Goal: Task Accomplishment & Management: Complete application form

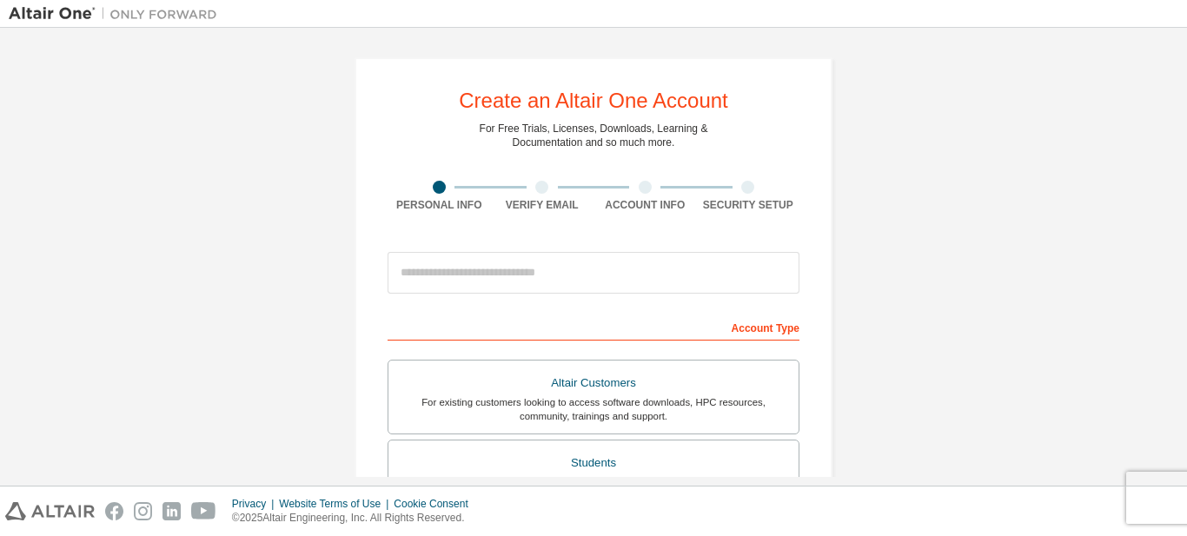
click at [1187, 136] on div "Create an Altair One Account For Free Trials, Licenses, Downloads, Learning & D…" at bounding box center [593, 257] width 1187 height 458
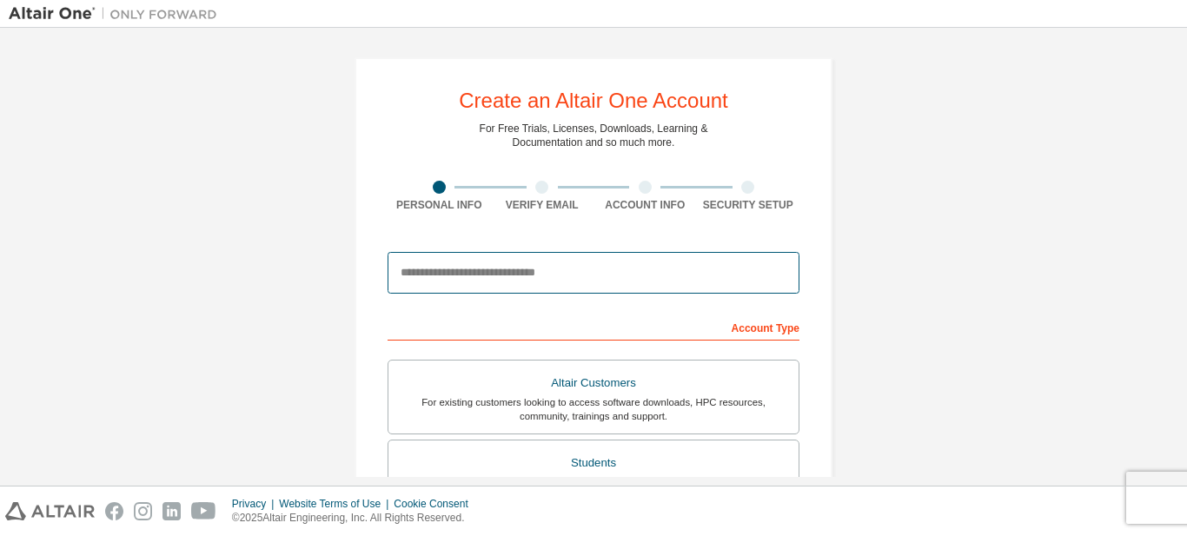
click at [540, 283] on input "email" at bounding box center [594, 273] width 412 height 42
type input "**********"
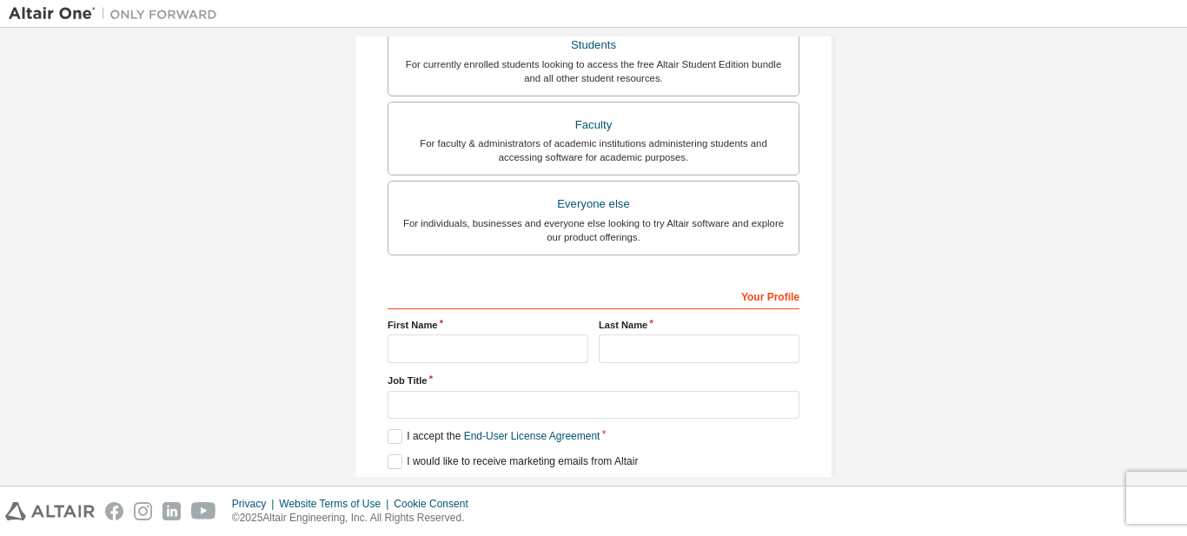
scroll to position [480, 0]
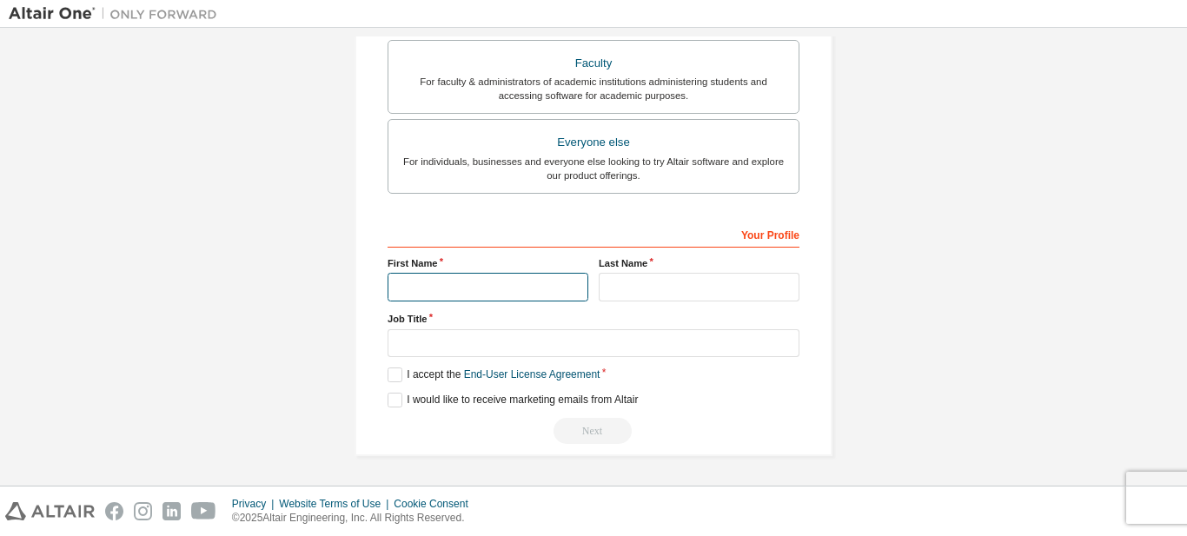
click at [509, 293] on input "text" at bounding box center [488, 287] width 201 height 29
type input "*******"
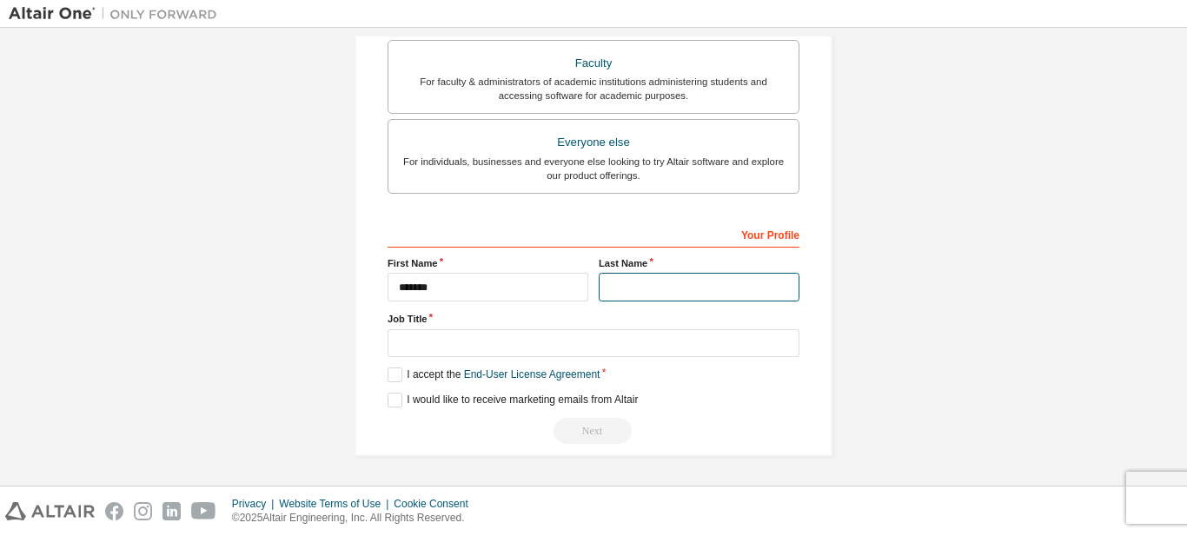
click at [648, 285] on input "text" at bounding box center [699, 287] width 201 height 29
type input "***"
click at [478, 358] on div "Your Profile First Name ******* Last Name *** Job Title Please provide State/Pr…" at bounding box center [594, 332] width 412 height 225
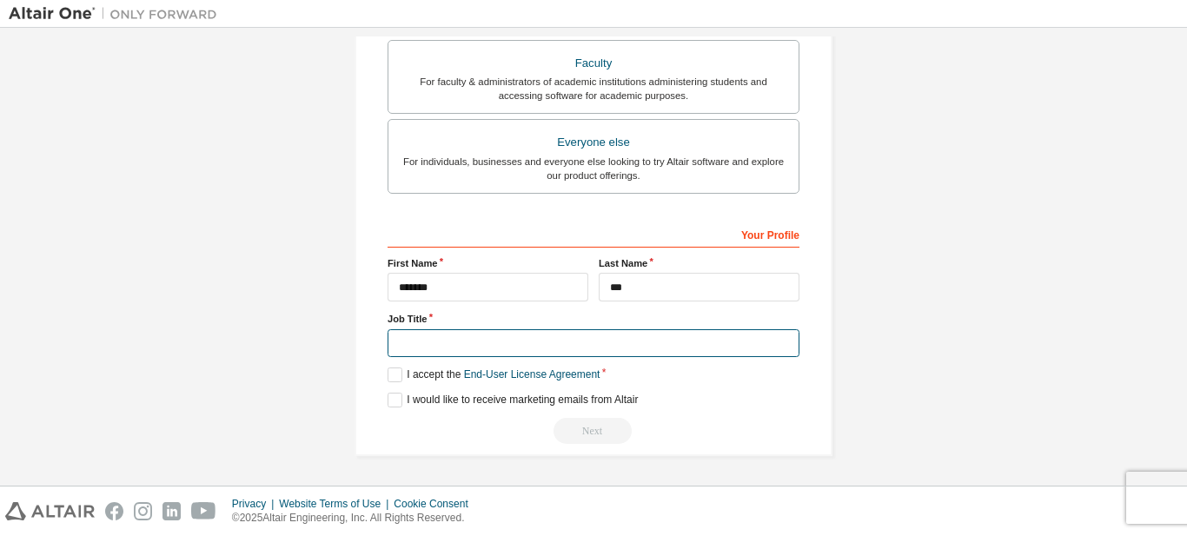
click at [478, 344] on input "text" at bounding box center [594, 343] width 412 height 29
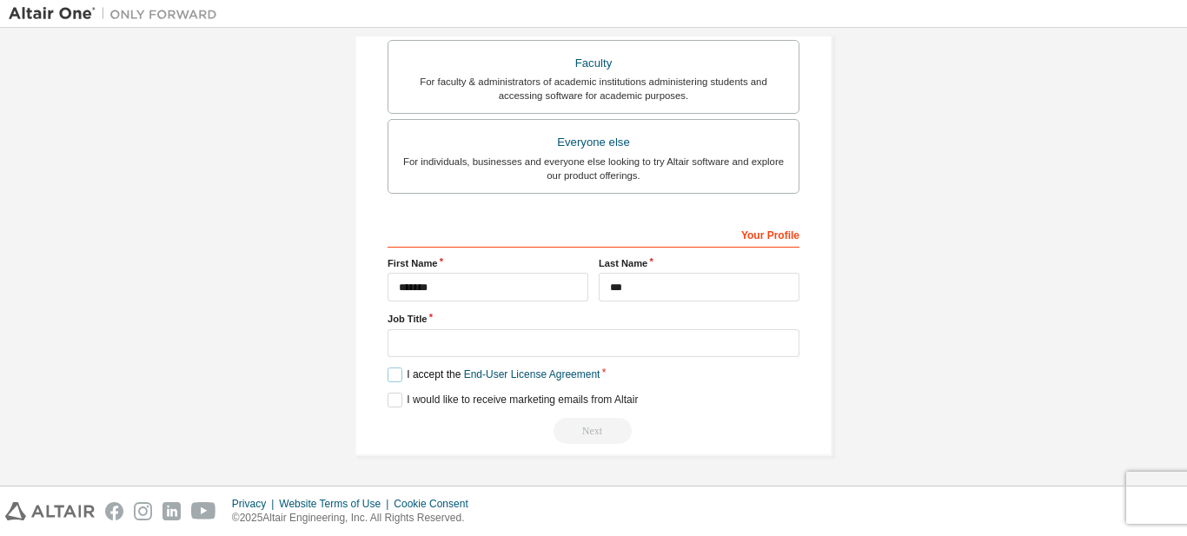
click at [391, 370] on label "I accept the End-User License Agreement" at bounding box center [494, 375] width 212 height 15
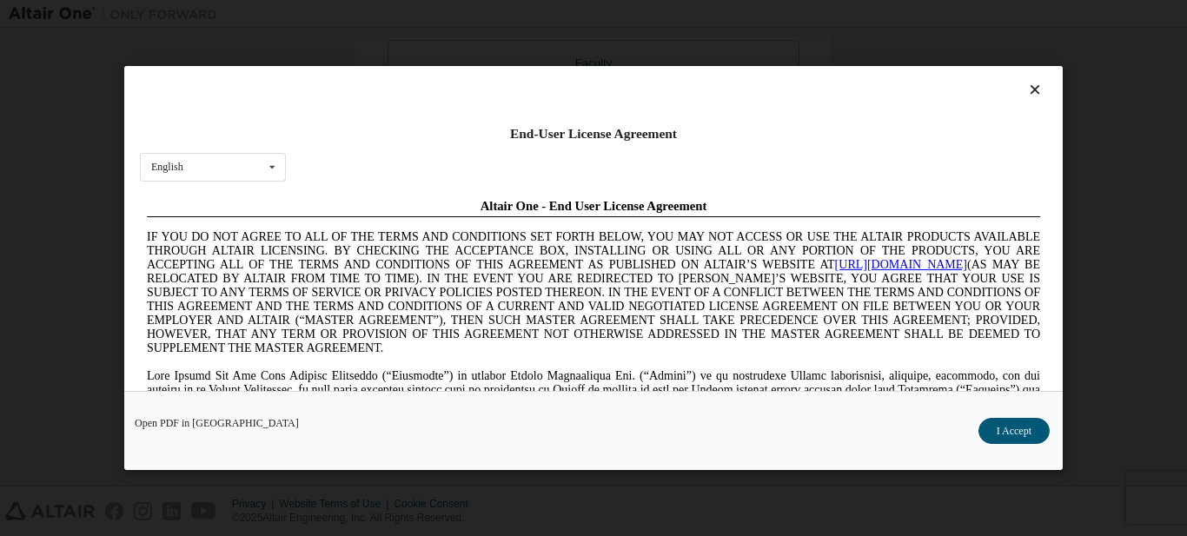
scroll to position [0, 0]
click at [992, 422] on button "I Accept" at bounding box center [1014, 431] width 71 height 26
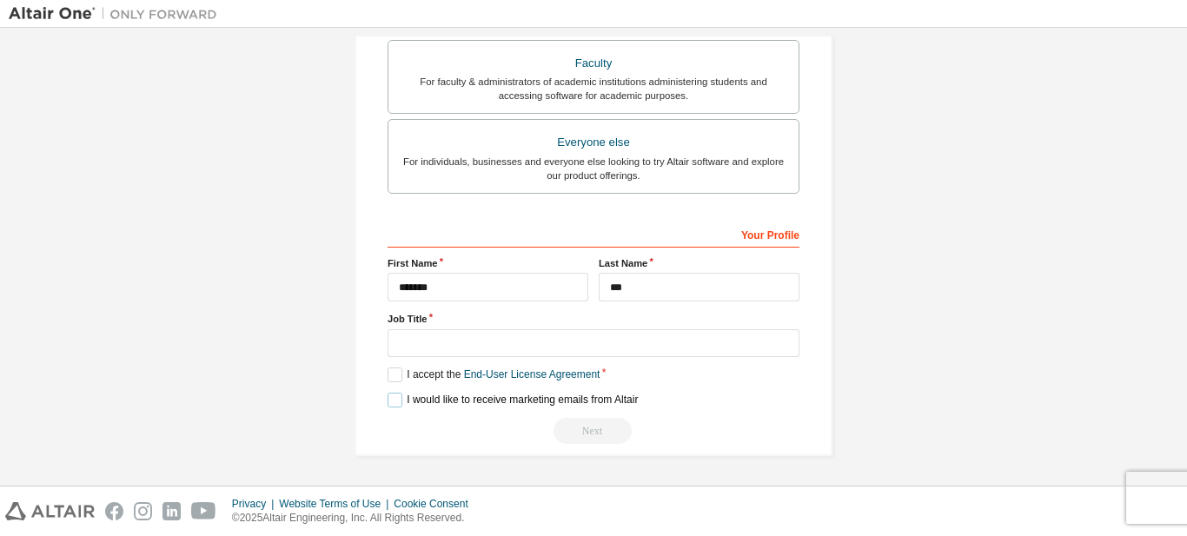
click at [393, 402] on label "I would like to receive marketing emails from Altair" at bounding box center [513, 400] width 250 height 15
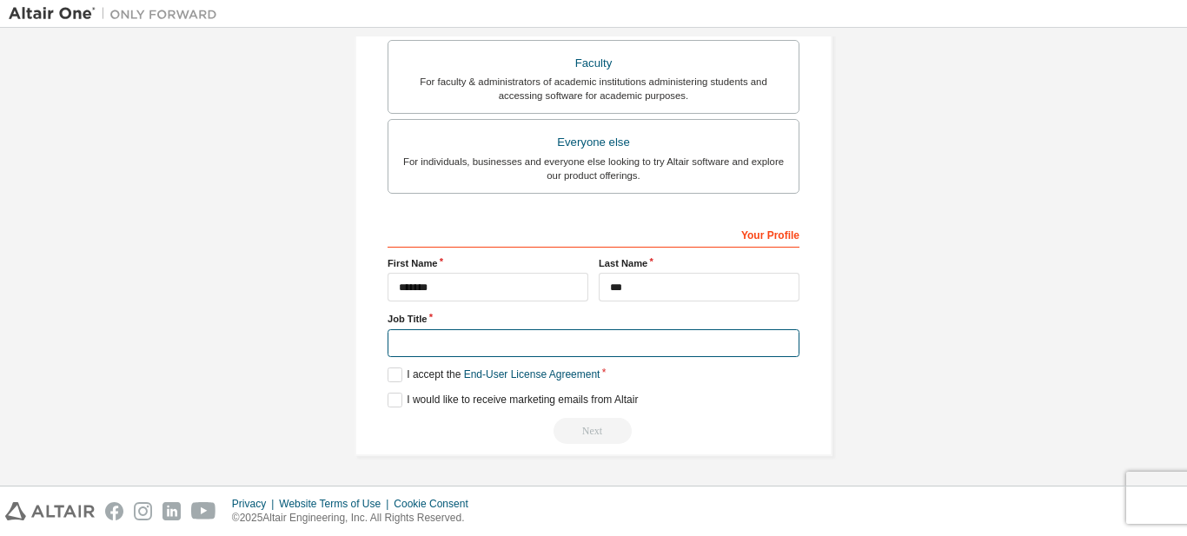
click at [542, 347] on input "text" at bounding box center [594, 343] width 412 height 29
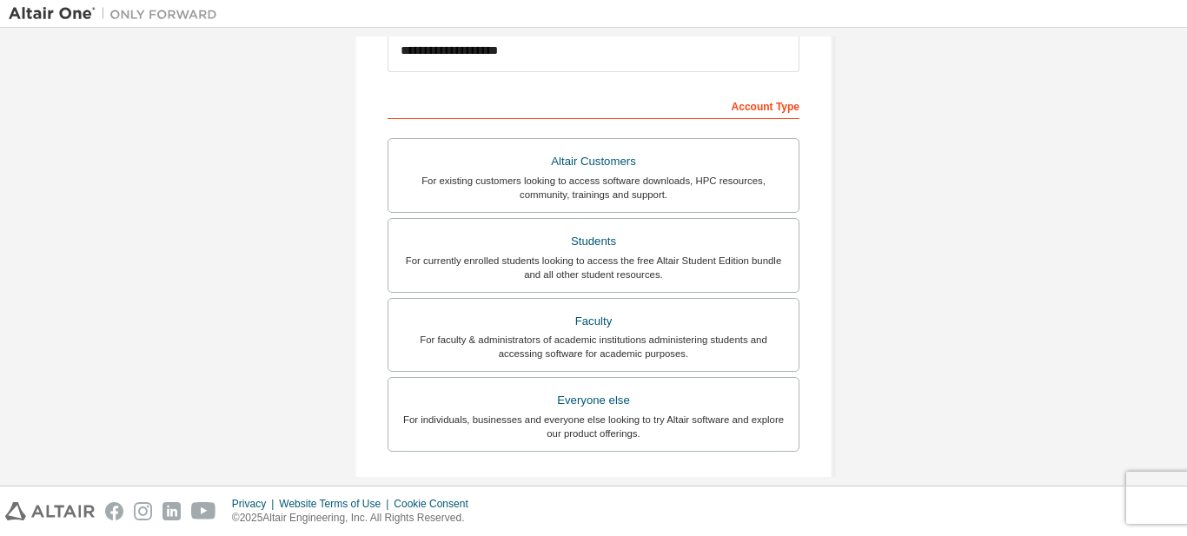
scroll to position [291, 0]
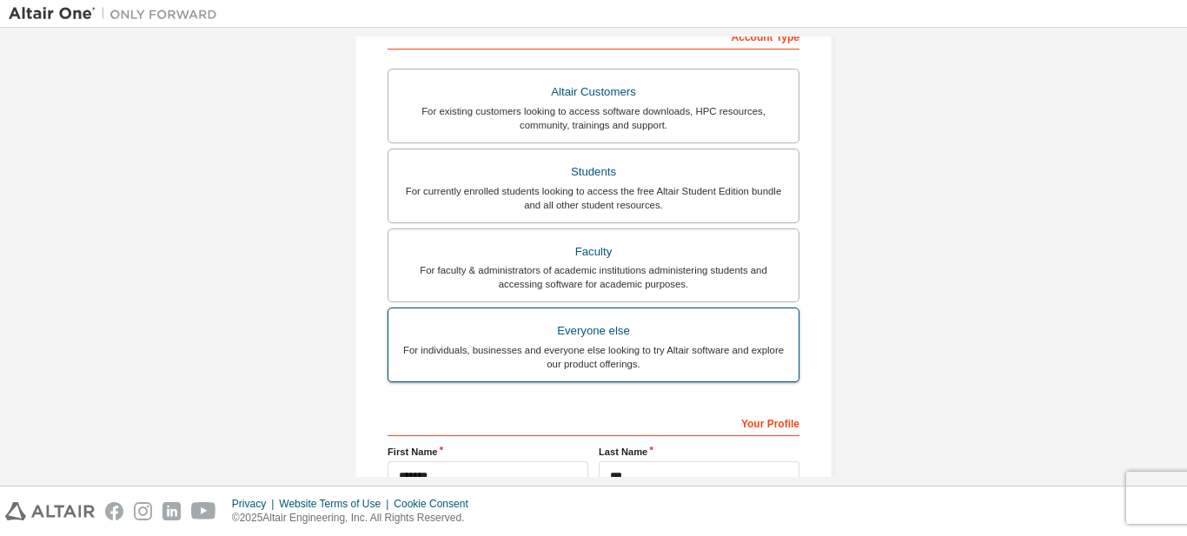
type input "*******"
click at [583, 336] on div "Everyone else" at bounding box center [593, 331] width 389 height 24
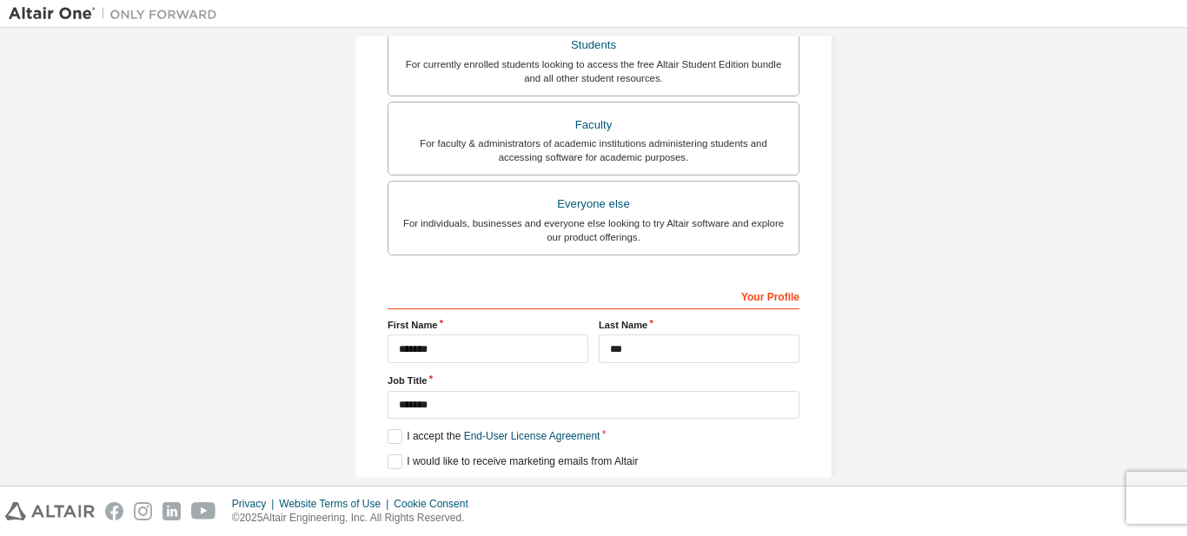
scroll to position [480, 0]
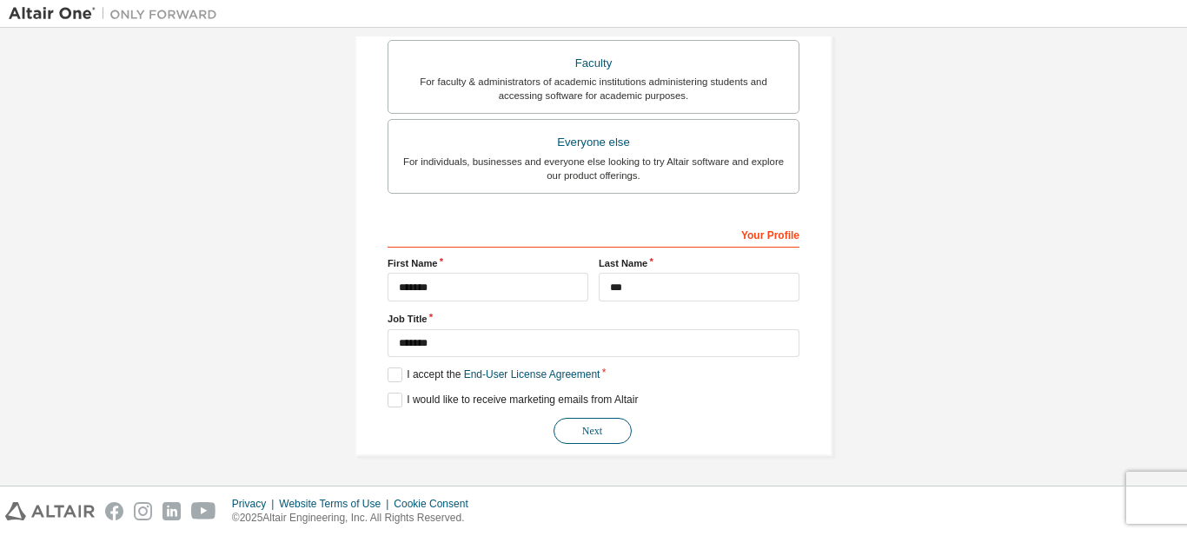
click at [593, 430] on button "Next" at bounding box center [593, 431] width 78 height 26
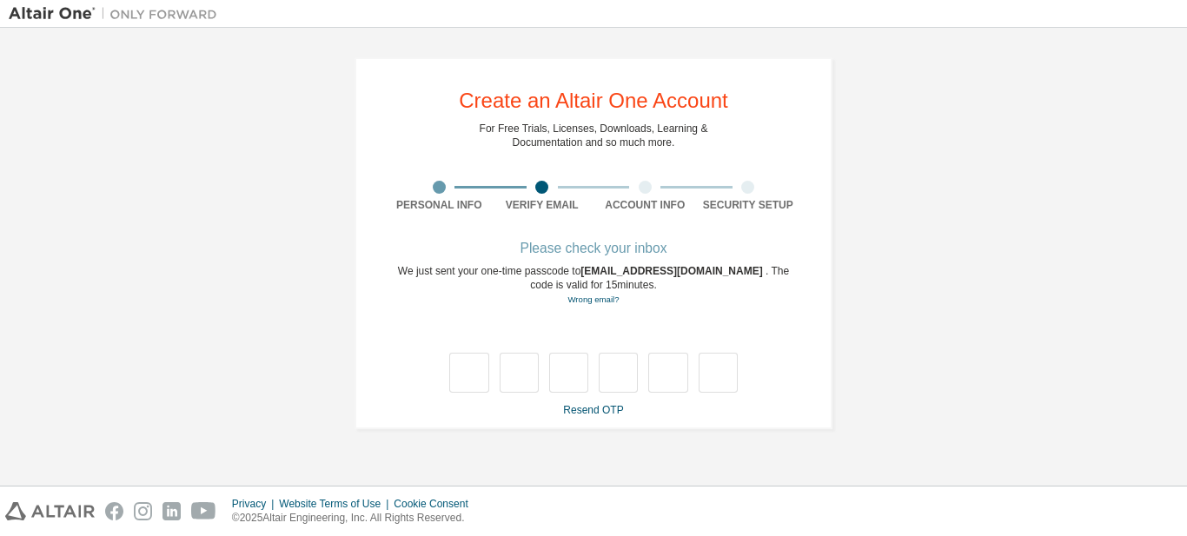
scroll to position [0, 0]
type input "*"
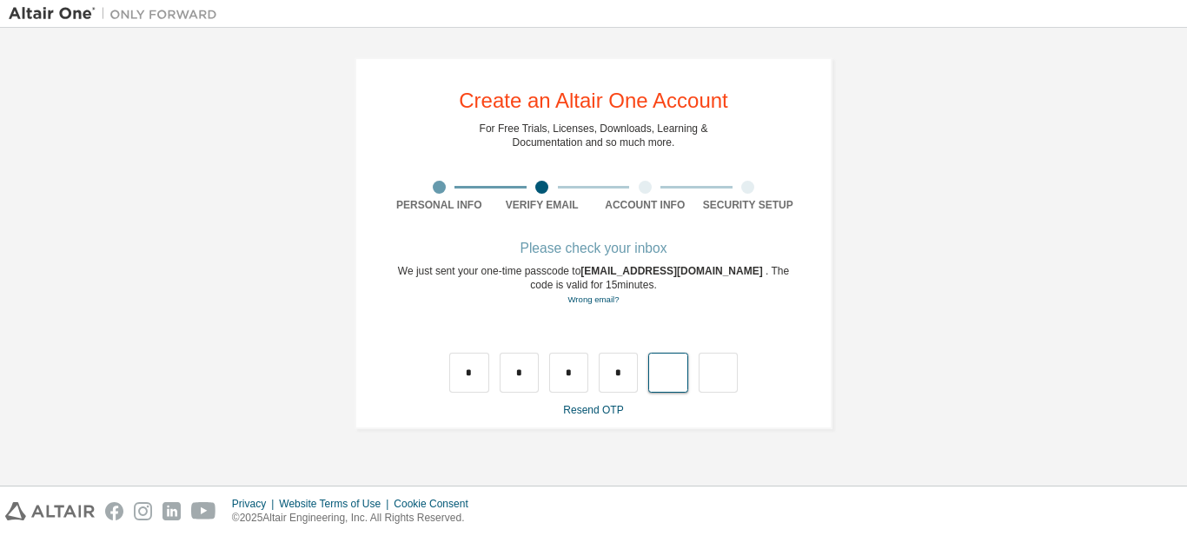
type input "*"
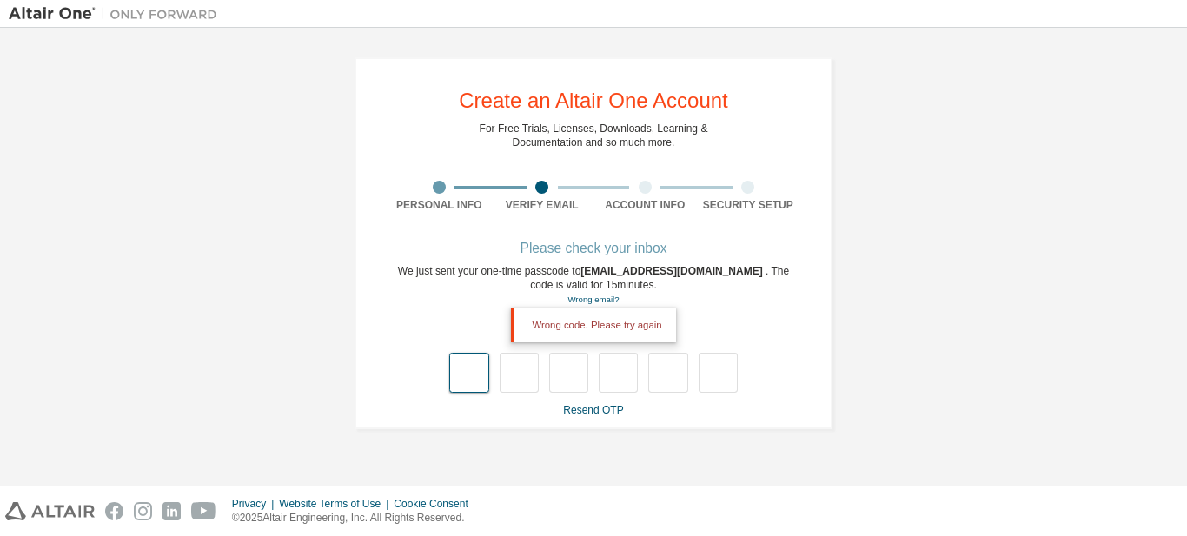
click at [482, 378] on input "text" at bounding box center [468, 373] width 39 height 40
type input "*"
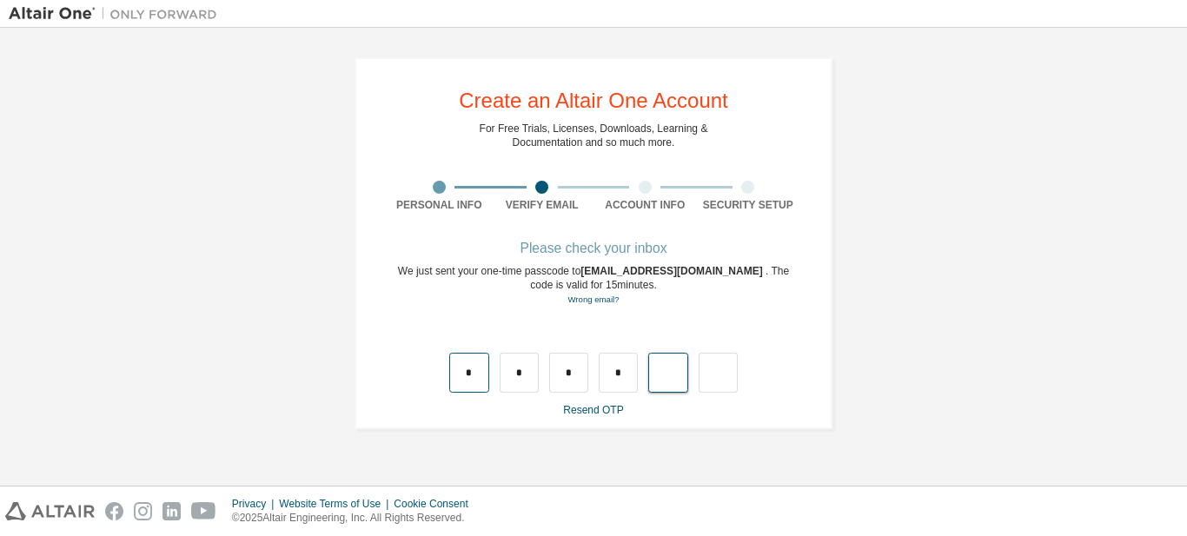
type input "*"
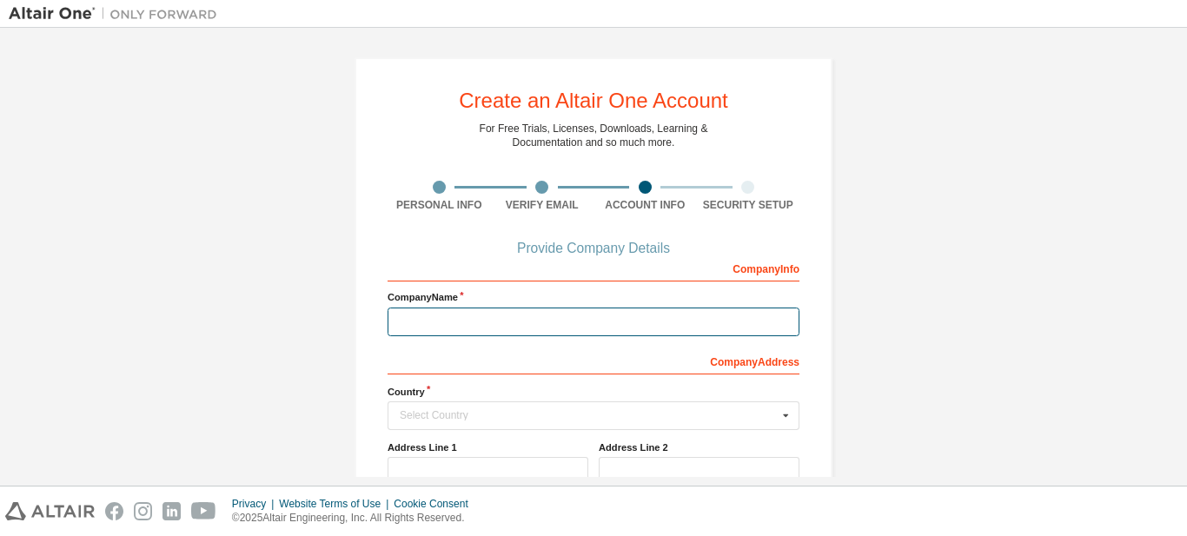
click at [568, 322] on input "text" at bounding box center [594, 322] width 412 height 29
type input "*******"
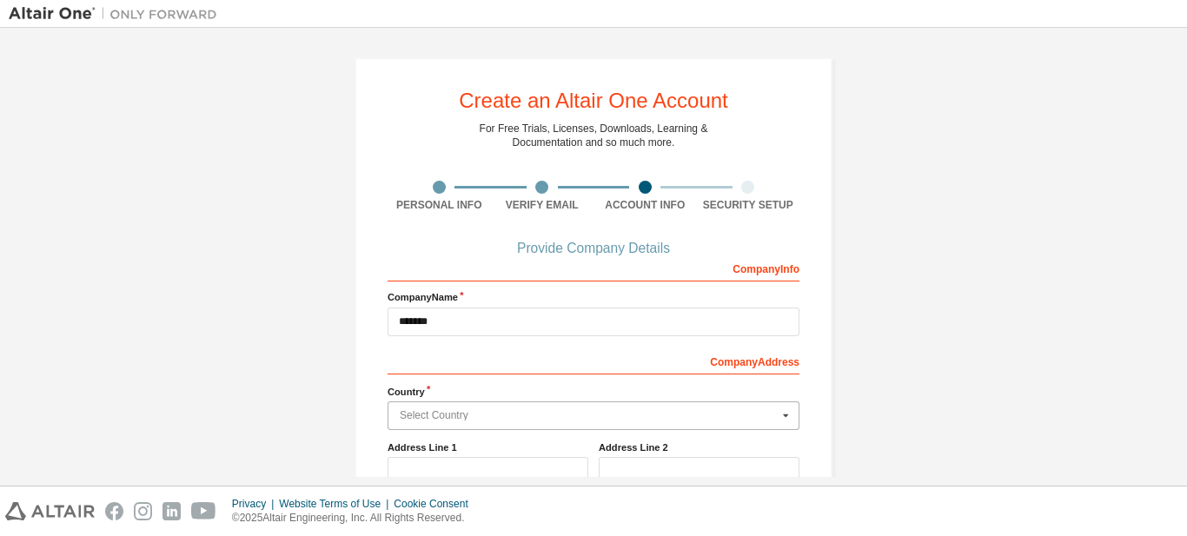
click at [534, 422] on input "text" at bounding box center [594, 415] width 410 height 27
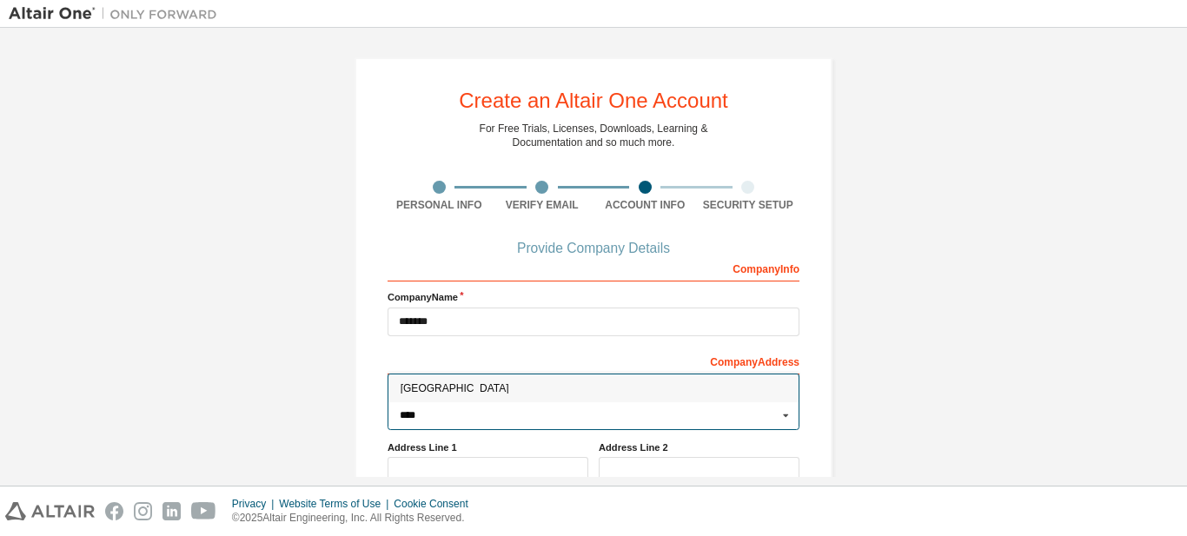
type input "****"
click at [415, 393] on span "Fiji" at bounding box center [594, 389] width 387 height 10
type input "***"
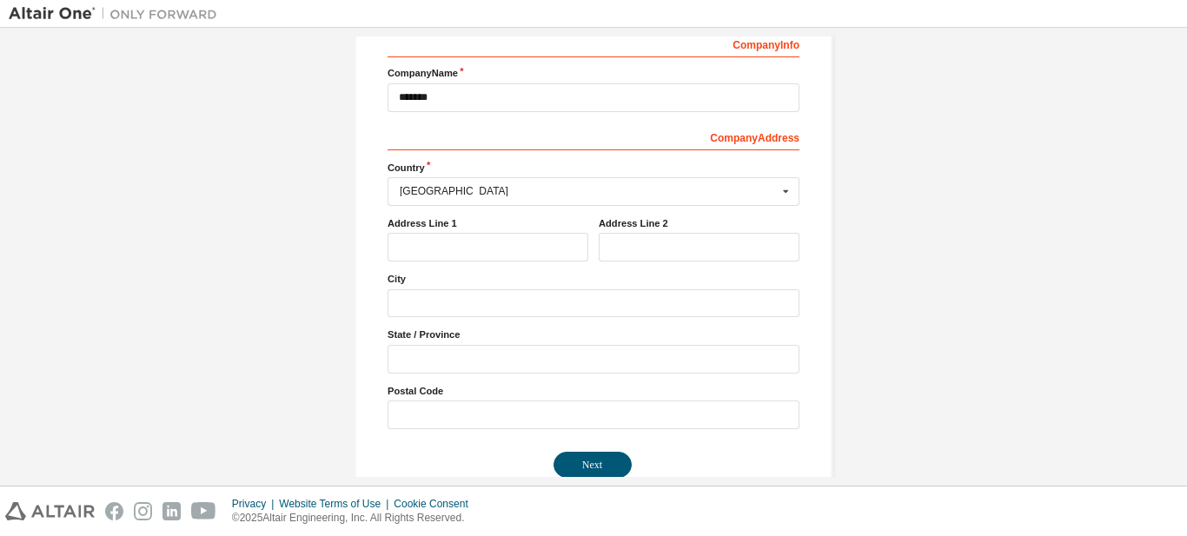
scroll to position [258, 0]
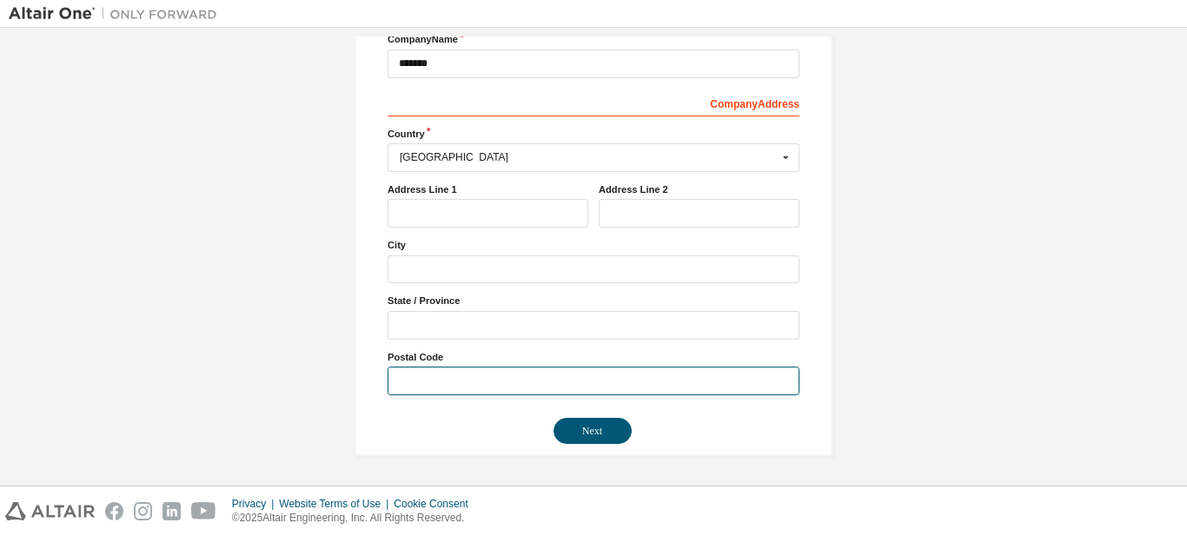
click at [489, 376] on input "text" at bounding box center [594, 381] width 412 height 29
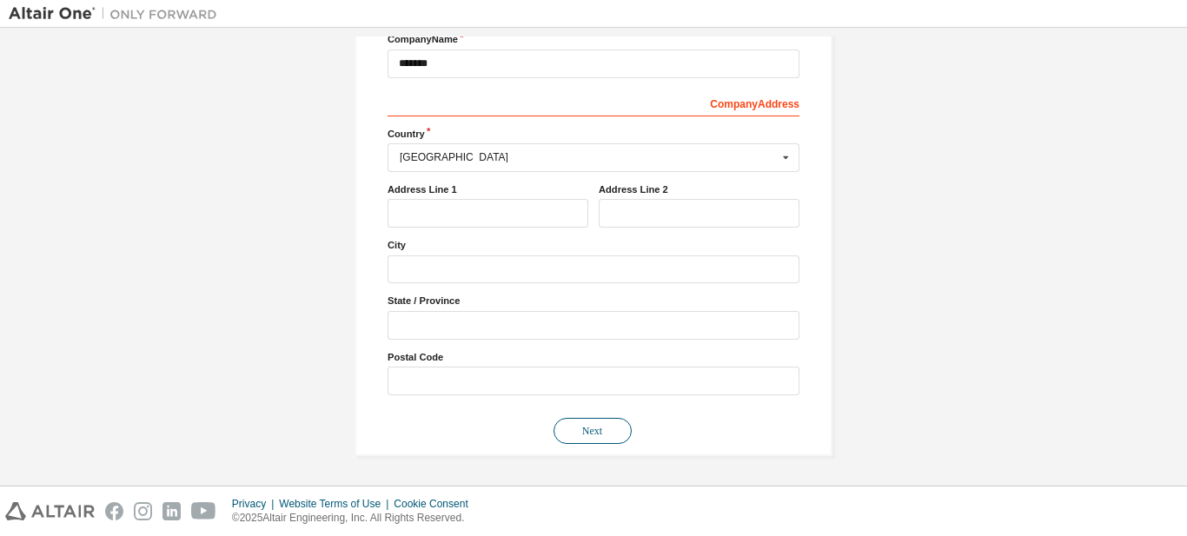
click at [579, 437] on button "Next" at bounding box center [593, 431] width 78 height 26
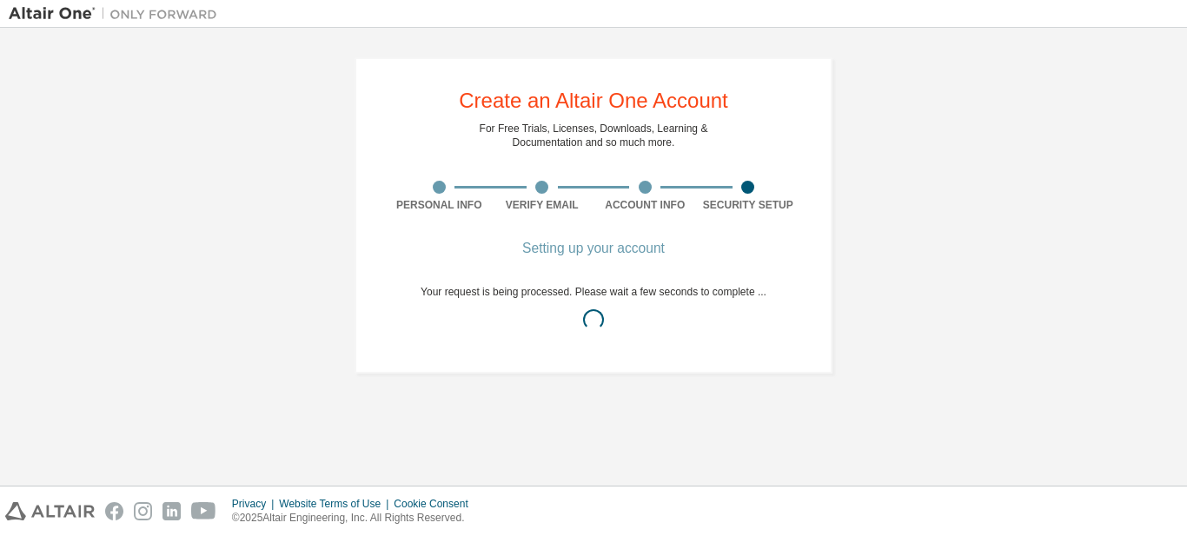
scroll to position [0, 0]
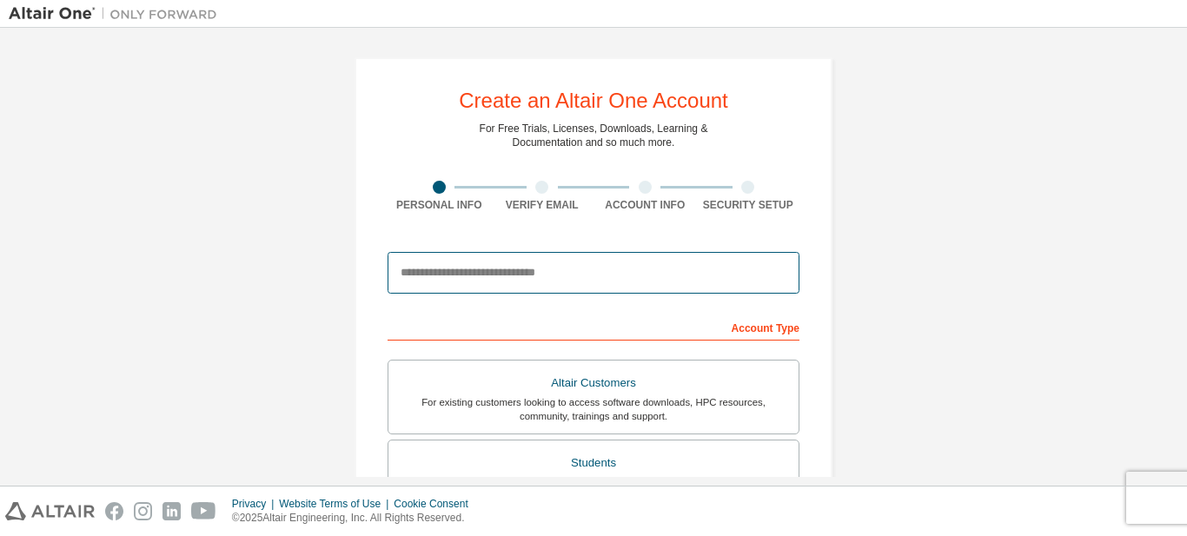
click at [500, 268] on input "email" at bounding box center [594, 273] width 412 height 42
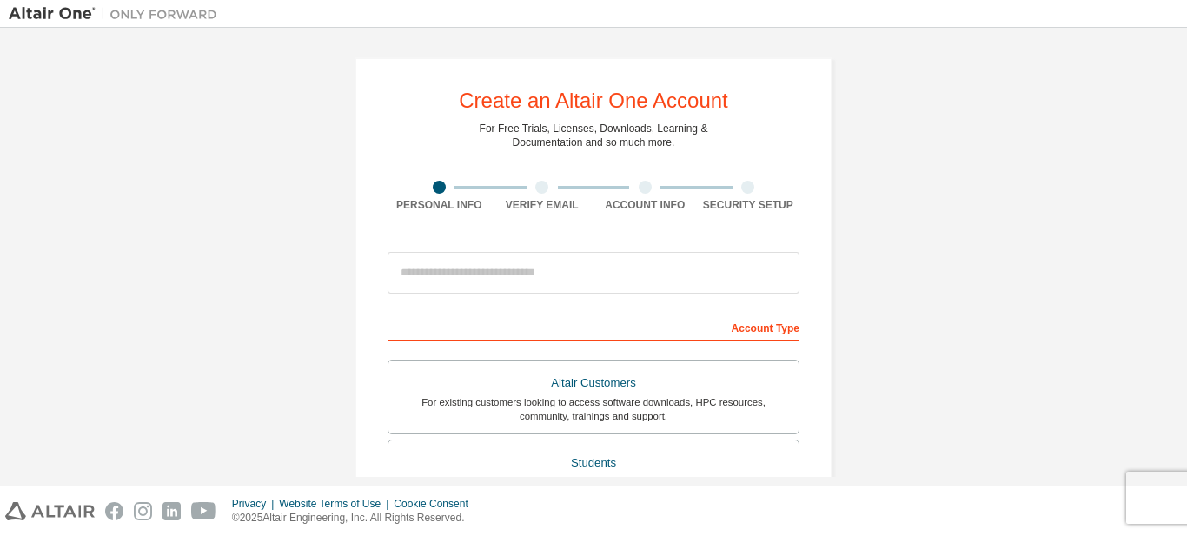
click at [1187, 123] on div "Create an Altair One Account For Free Trials, Licenses, Downloads, Learning & D…" at bounding box center [593, 257] width 1187 height 458
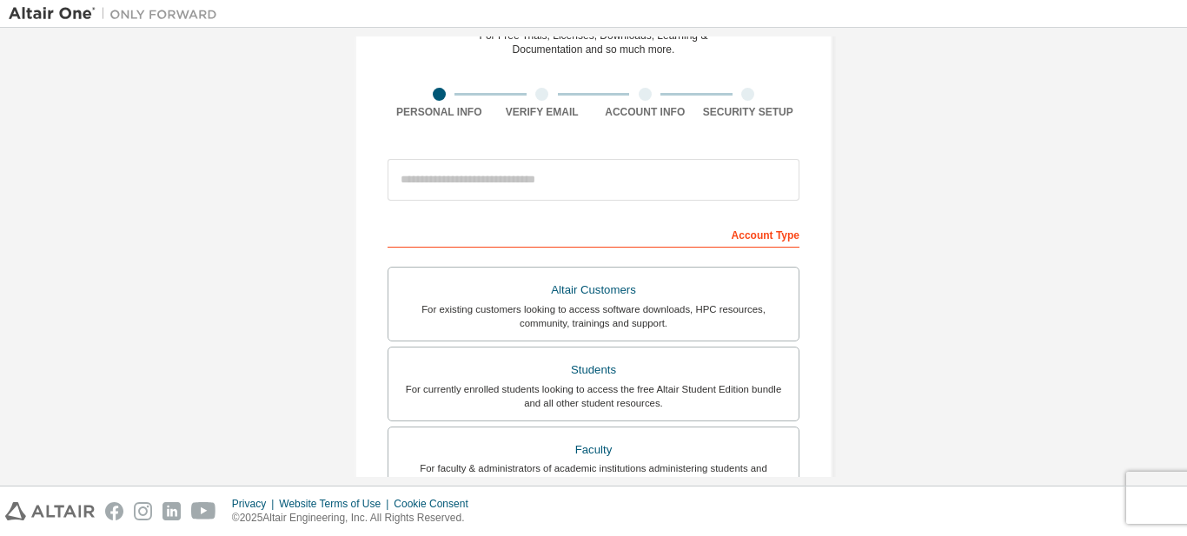
scroll to position [111, 0]
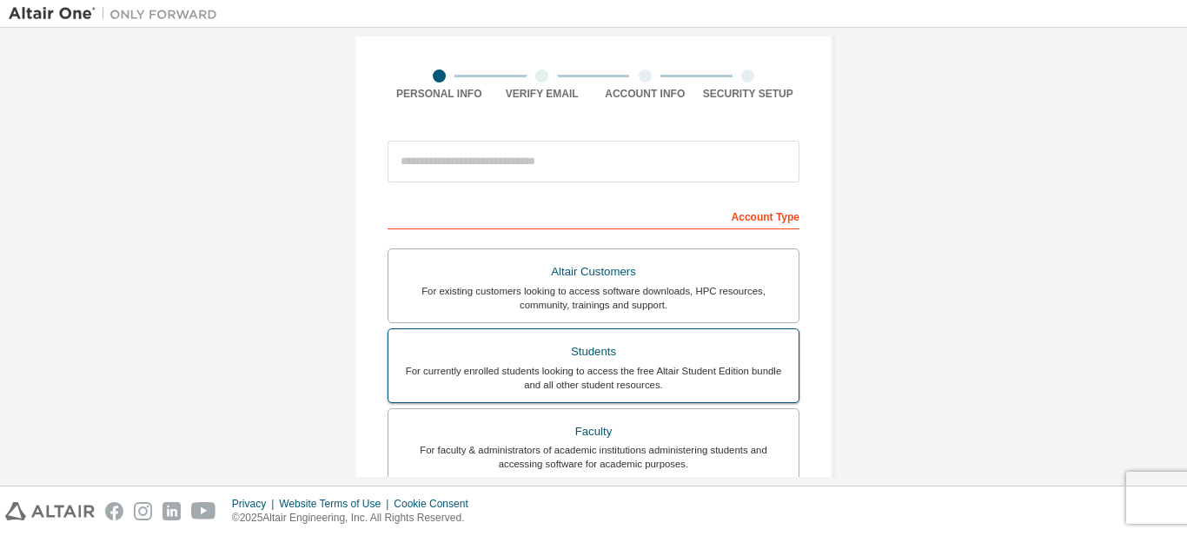
click at [555, 353] on div "Students" at bounding box center [593, 352] width 389 height 24
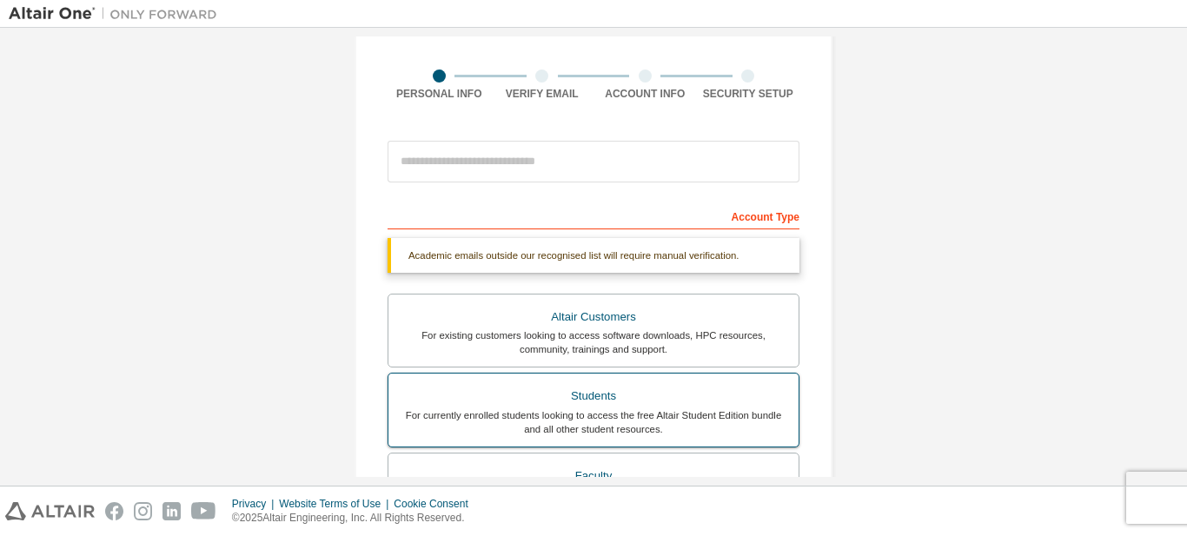
click at [559, 391] on div "Students" at bounding box center [593, 396] width 389 height 24
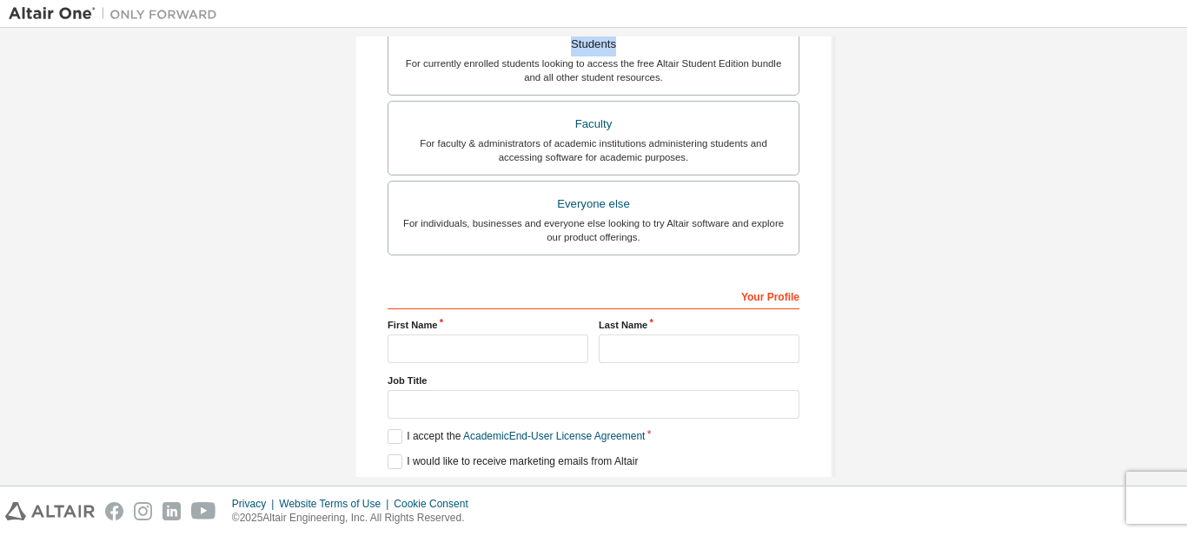
scroll to position [525, 0]
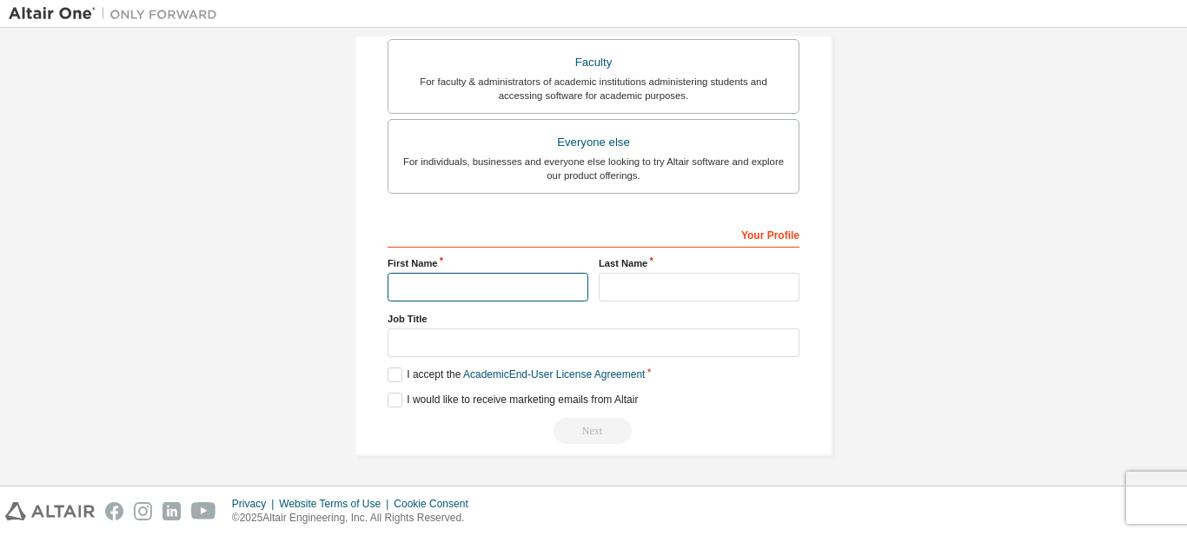
click at [499, 291] on input "text" at bounding box center [488, 287] width 201 height 29
type input "*******"
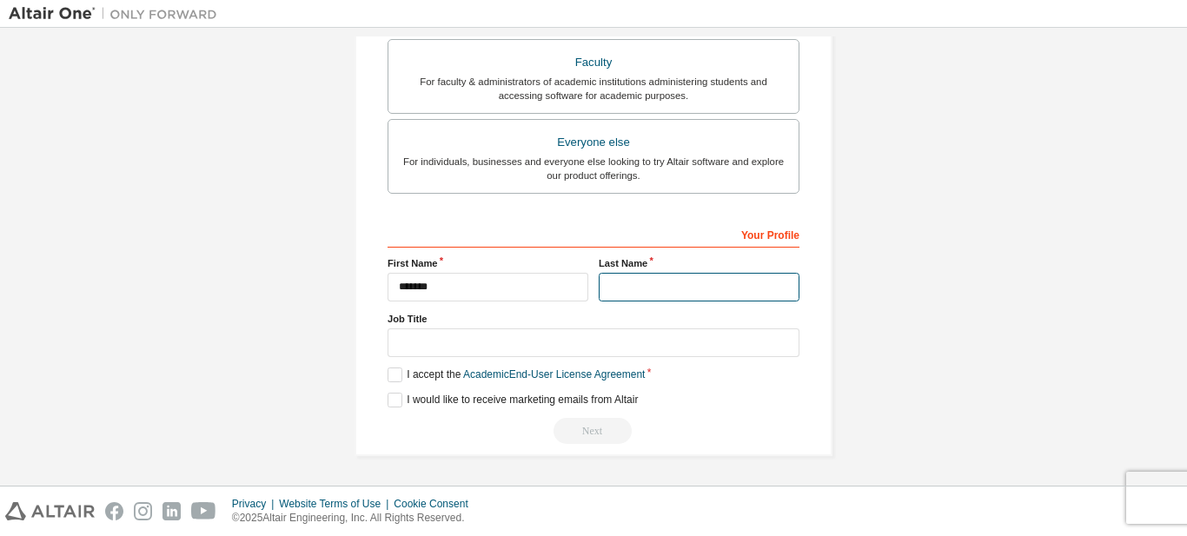
click at [640, 277] on input "text" at bounding box center [699, 287] width 201 height 29
type input "***"
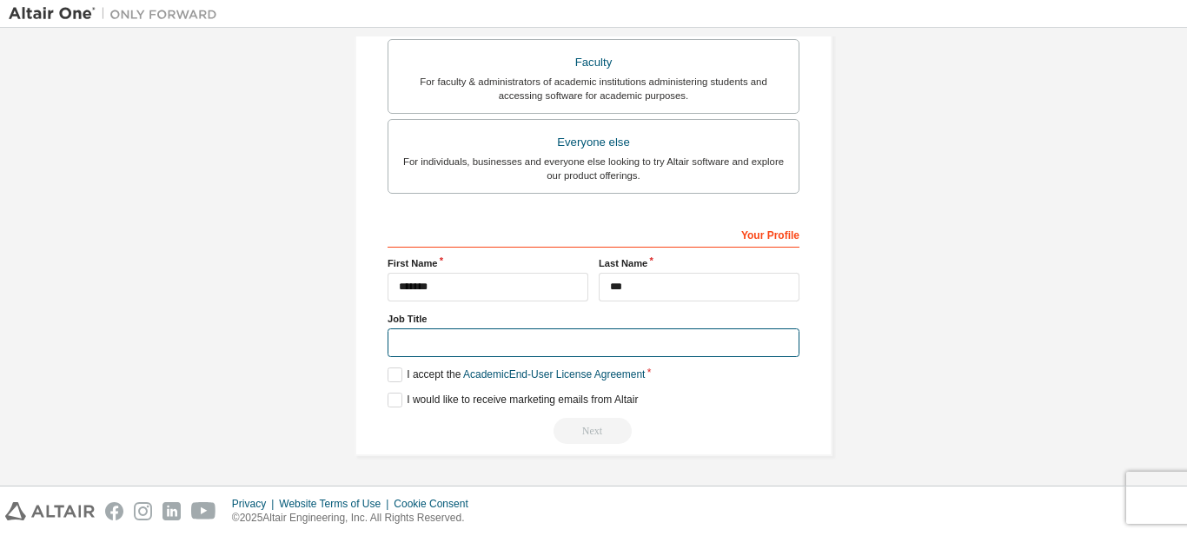
click at [532, 341] on input "text" at bounding box center [594, 343] width 412 height 29
type input "*******"
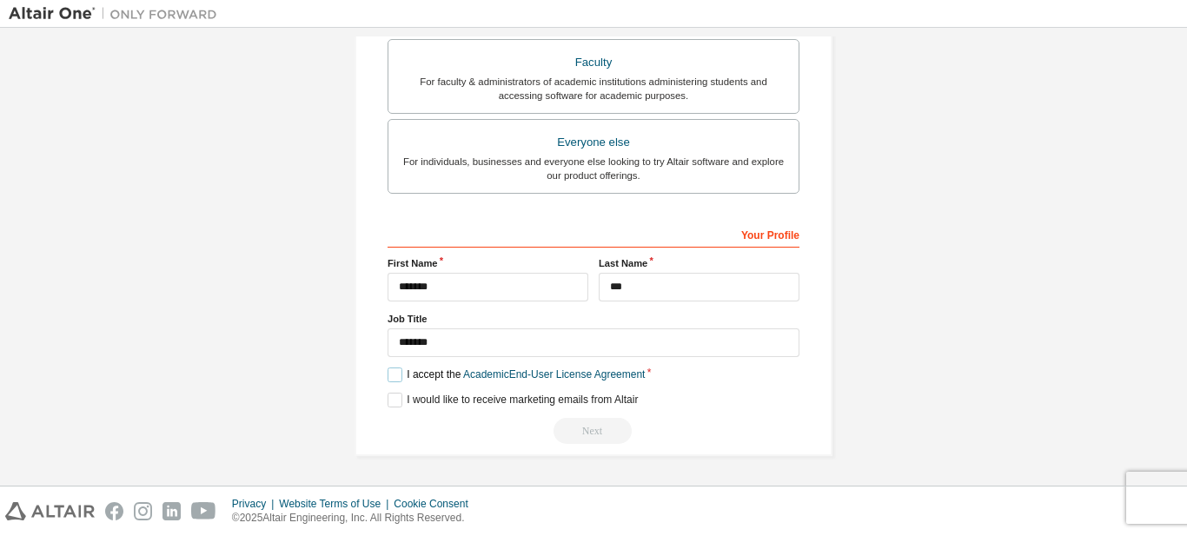
click at [391, 375] on label "I accept the Academic End-User License Agreement" at bounding box center [516, 375] width 257 height 15
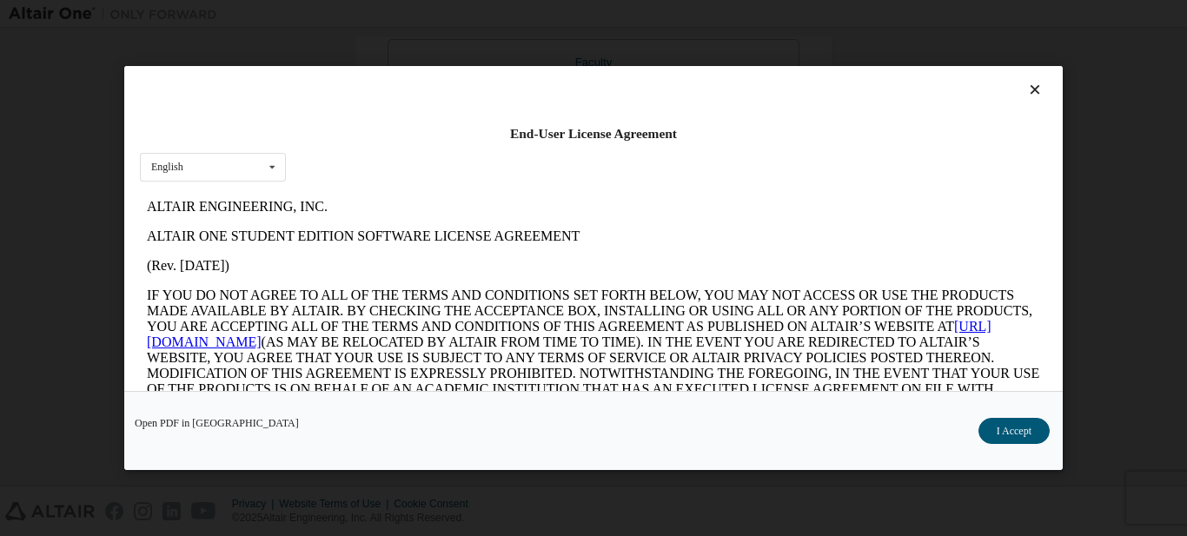
scroll to position [0, 0]
click at [1007, 429] on button "I Accept" at bounding box center [1014, 431] width 71 height 26
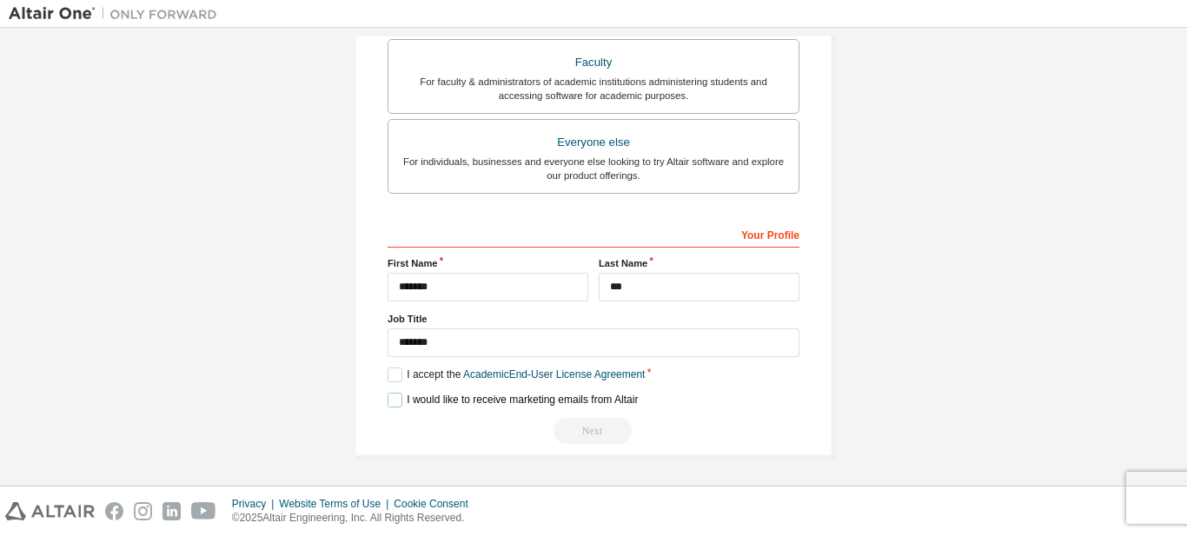
click at [388, 404] on label "I would like to receive marketing emails from Altair" at bounding box center [513, 400] width 250 height 15
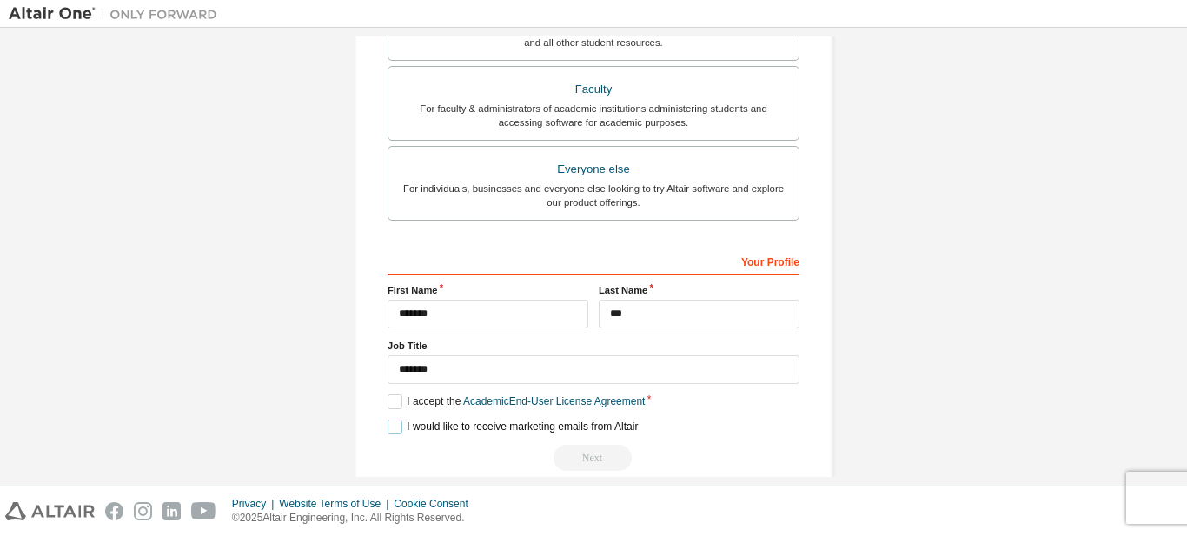
scroll to position [525, 0]
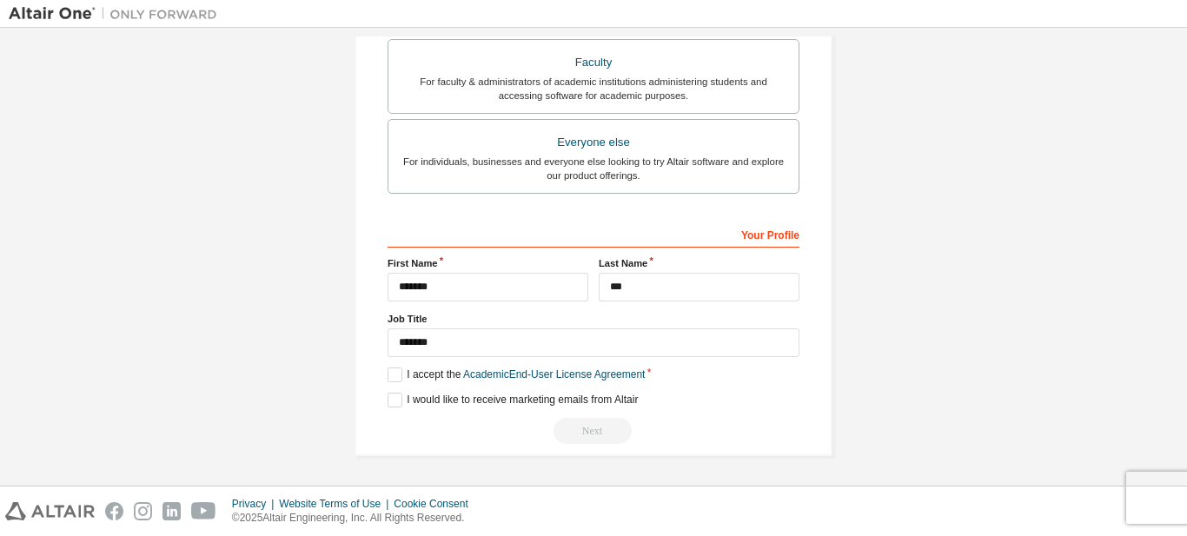
click at [770, 236] on div "Your Profile" at bounding box center [594, 234] width 412 height 28
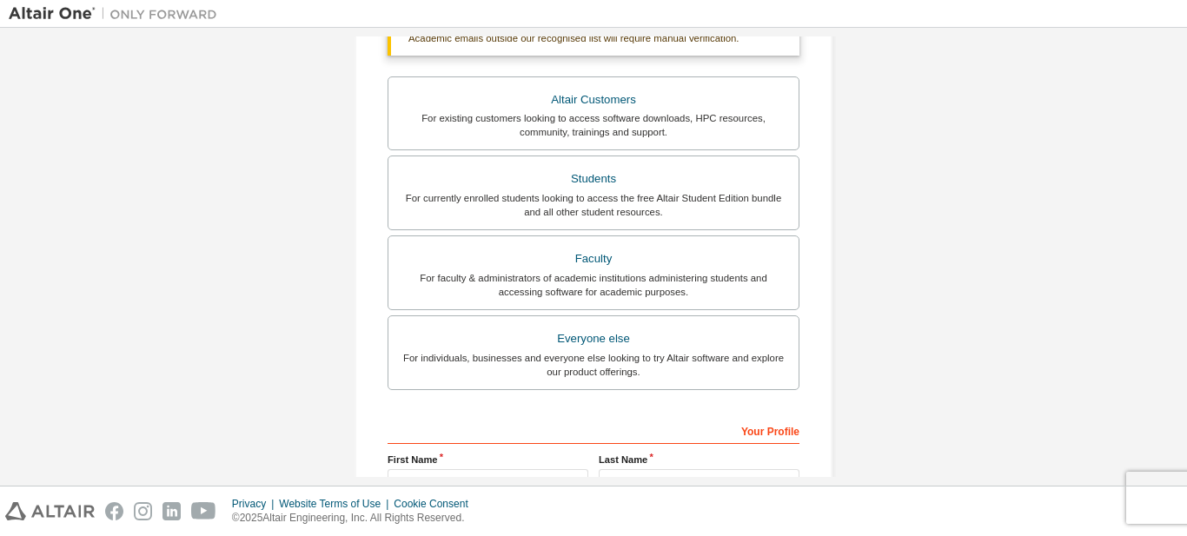
scroll to position [258, 0]
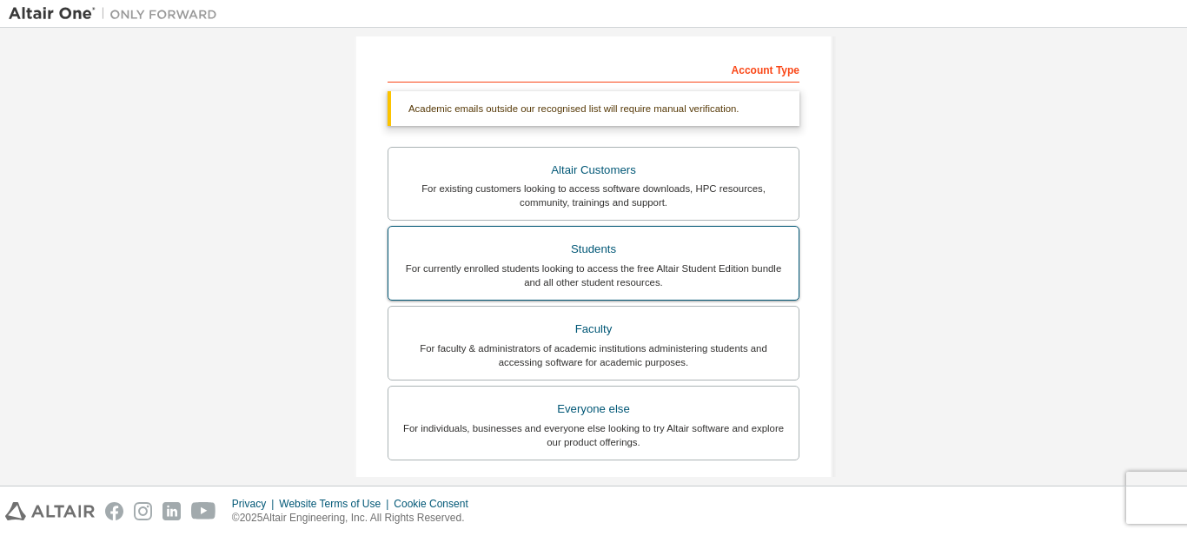
click at [588, 258] on div "Students" at bounding box center [593, 249] width 389 height 24
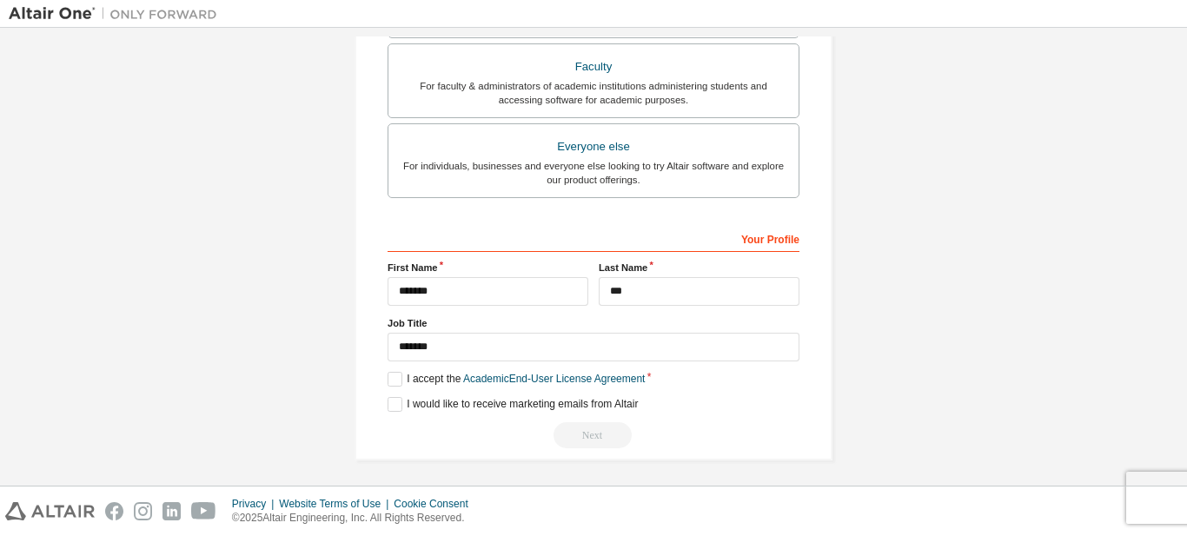
scroll to position [525, 0]
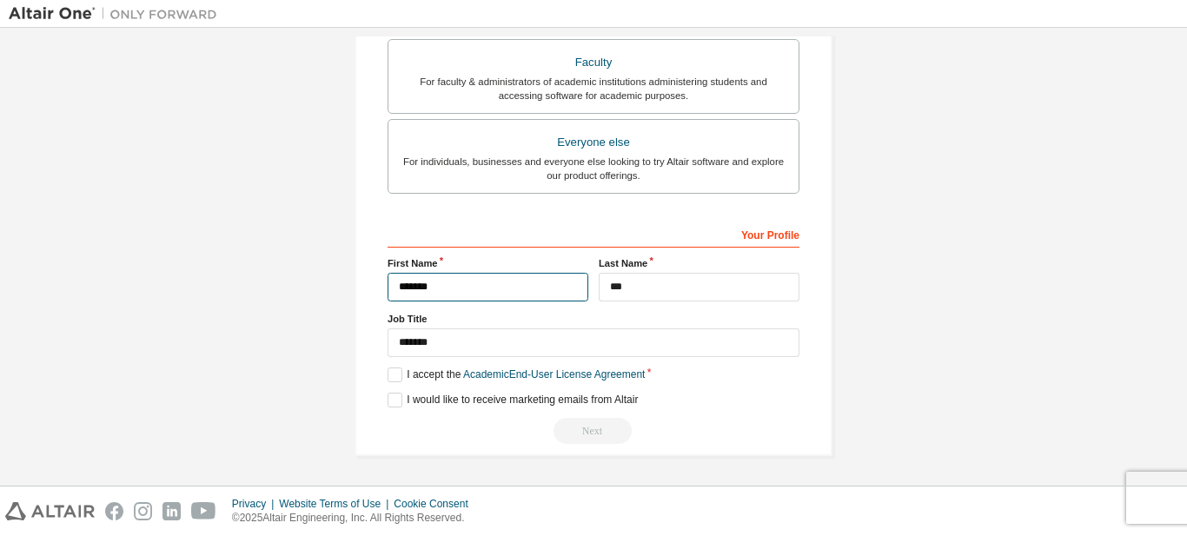
click at [499, 294] on input "*******" at bounding box center [488, 287] width 201 height 29
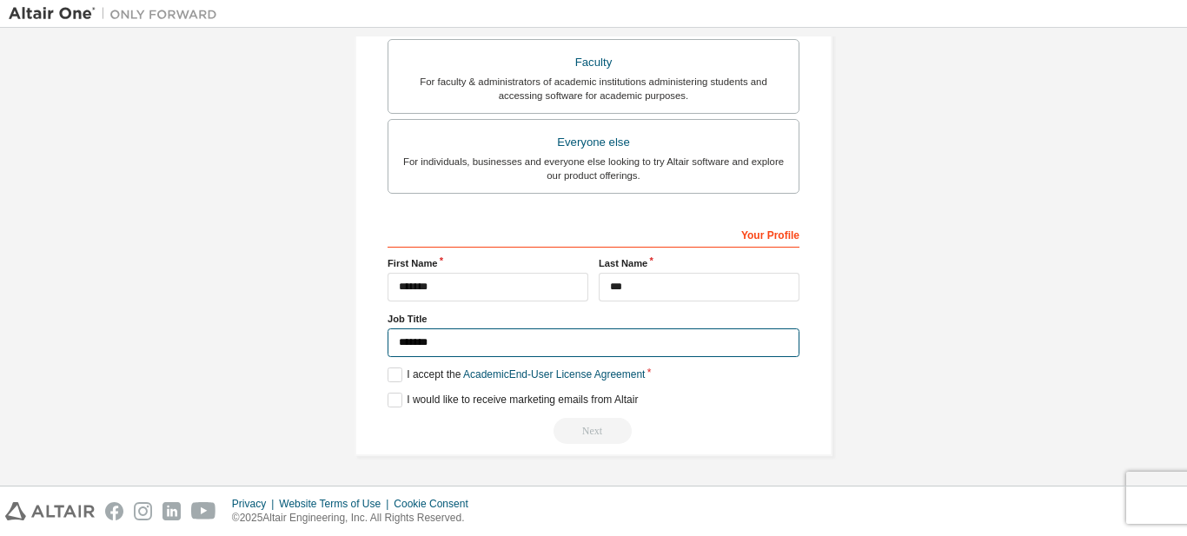
click at [502, 345] on input "*******" at bounding box center [594, 343] width 412 height 29
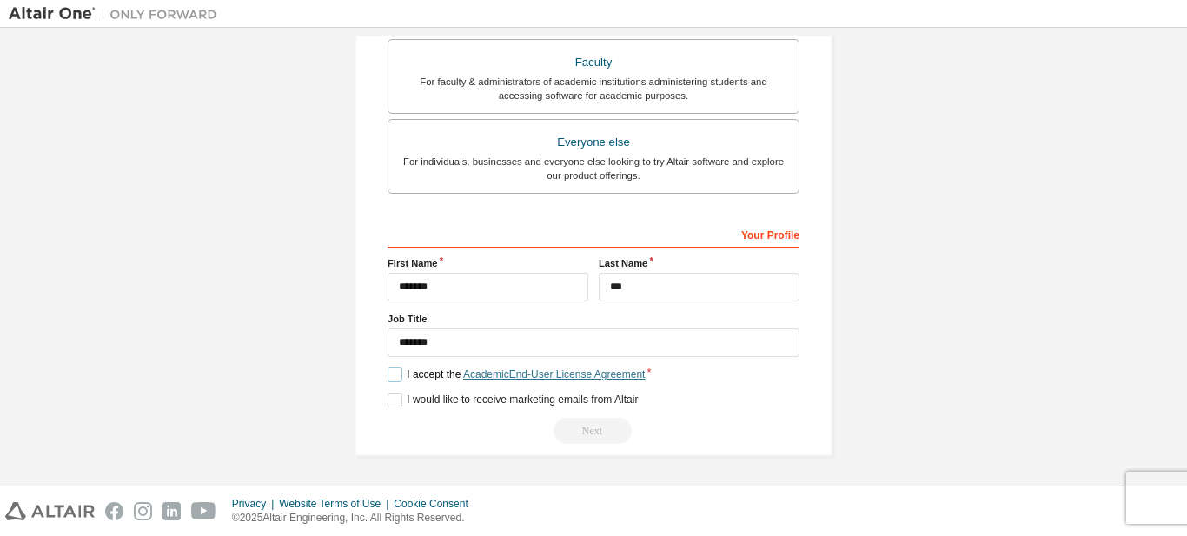
click at [533, 369] on link "Academic End-User License Agreement" at bounding box center [554, 375] width 182 height 12
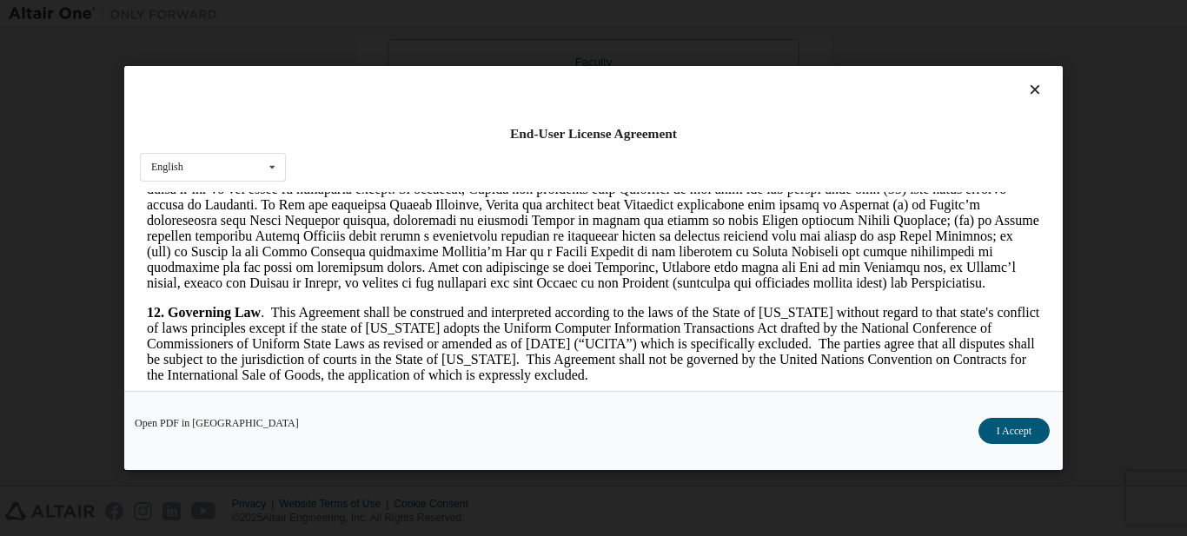
scroll to position [2893, 0]
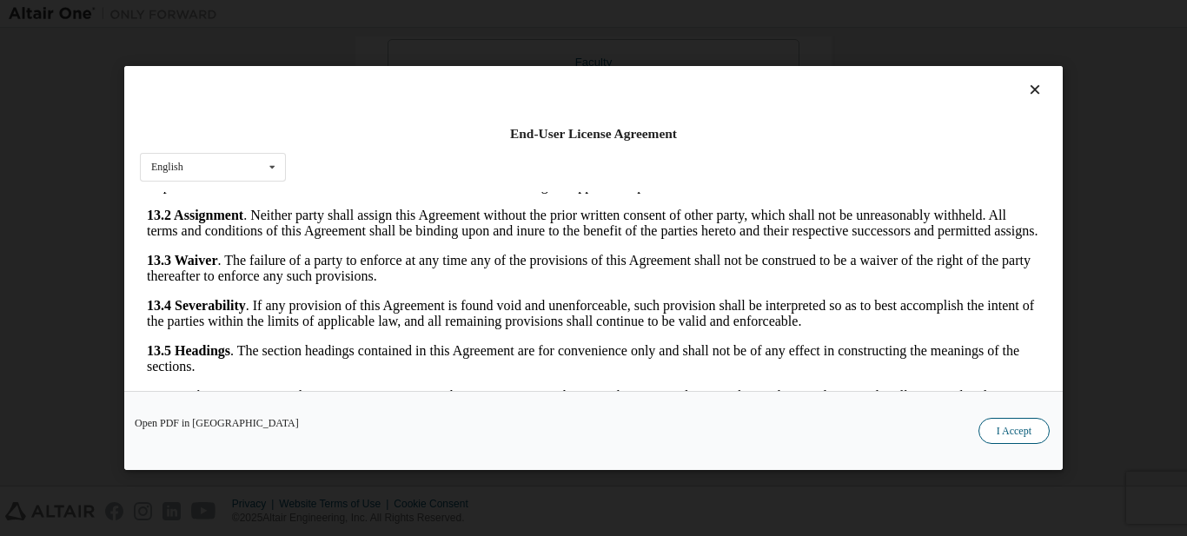
click at [1003, 442] on button "I Accept" at bounding box center [1014, 431] width 71 height 26
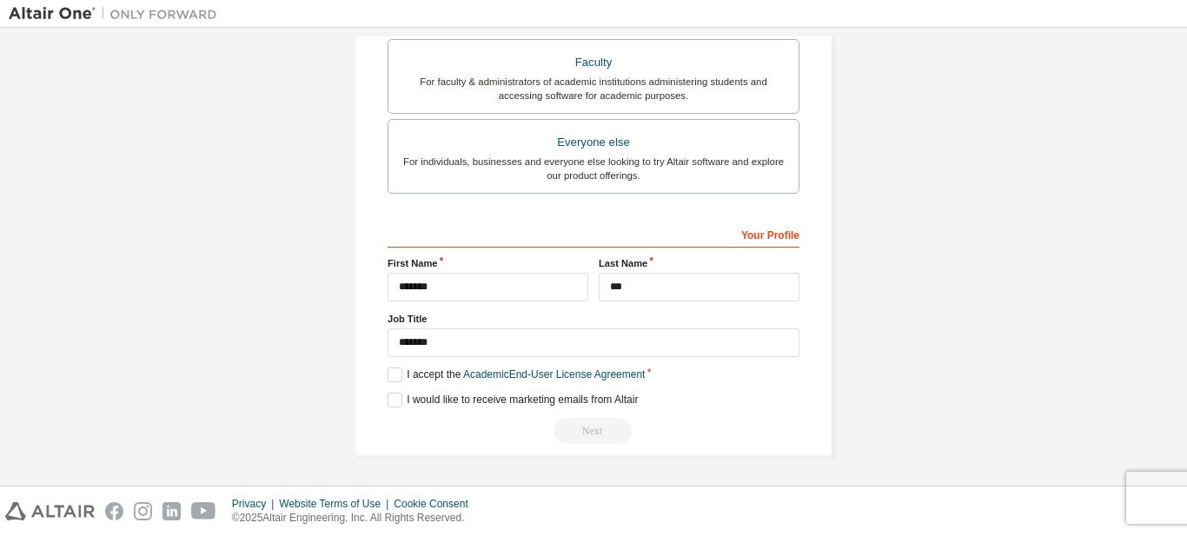
click at [586, 437] on div "Next" at bounding box center [594, 431] width 412 height 26
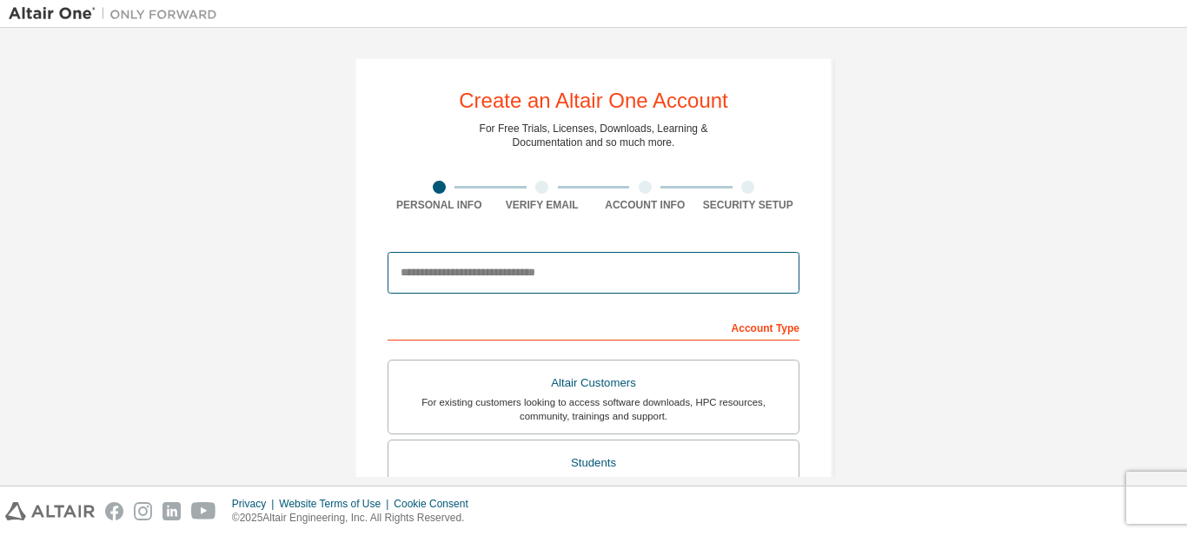
click at [568, 278] on input "email" at bounding box center [594, 273] width 412 height 42
type input "**********"
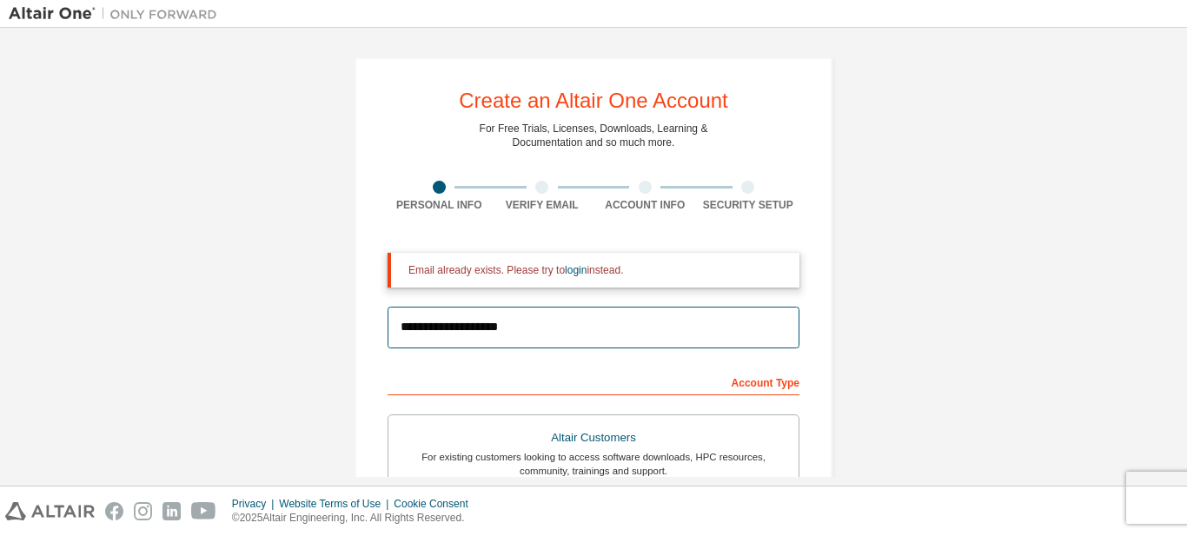
scroll to position [76, 0]
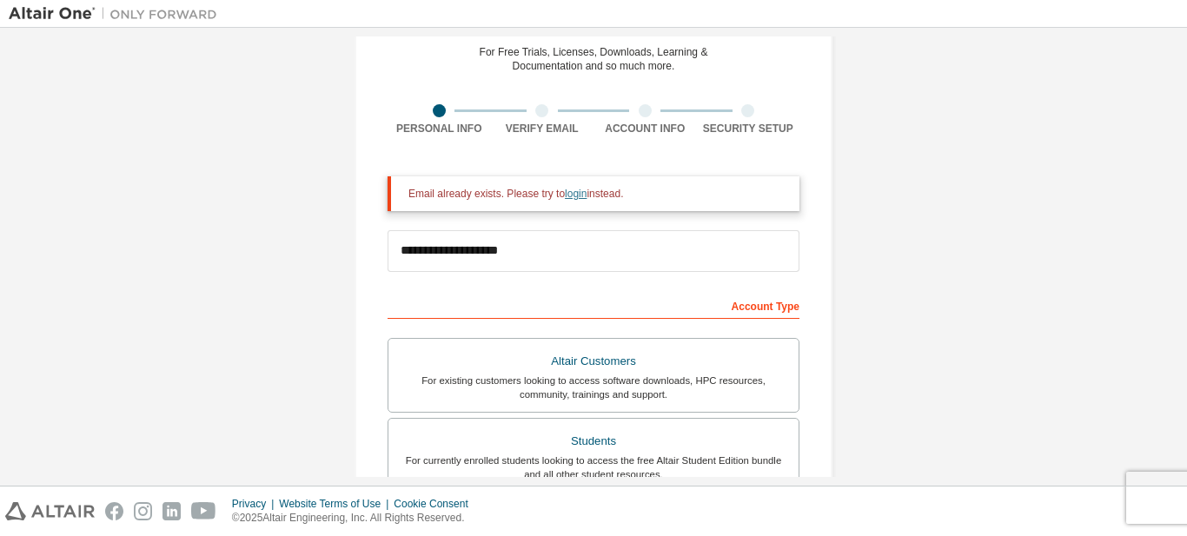
drag, startPoint x: 666, startPoint y: 189, endPoint x: 563, endPoint y: 196, distance: 102.8
click at [563, 196] on div "Email already exists. Please try to login instead." at bounding box center [597, 194] width 377 height 14
click at [571, 196] on link "login" at bounding box center [576, 194] width 22 height 12
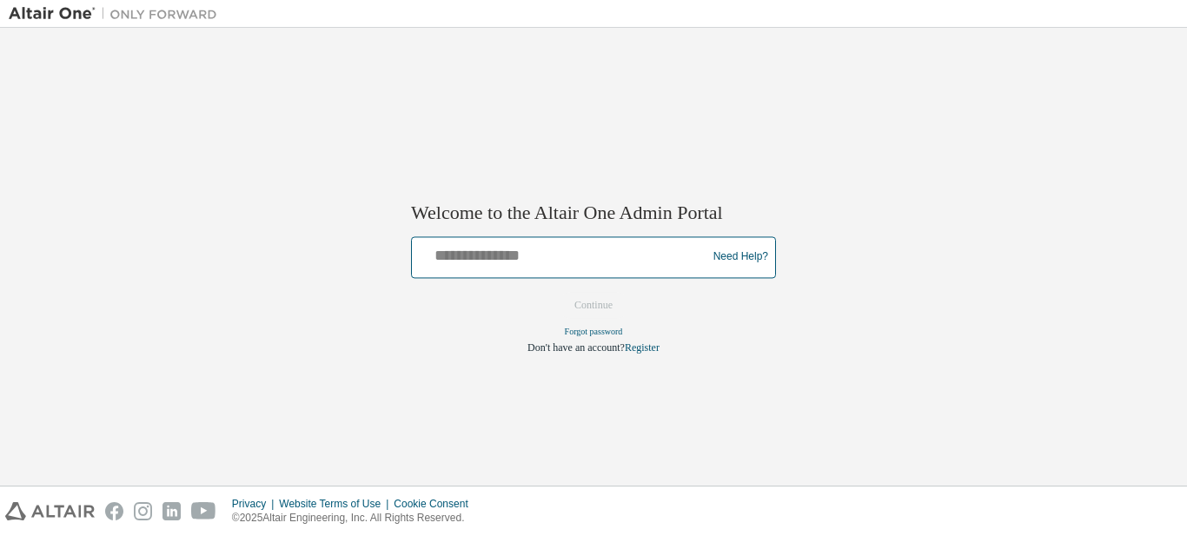
click at [584, 246] on input "text" at bounding box center [562, 253] width 286 height 25
type input "**********"
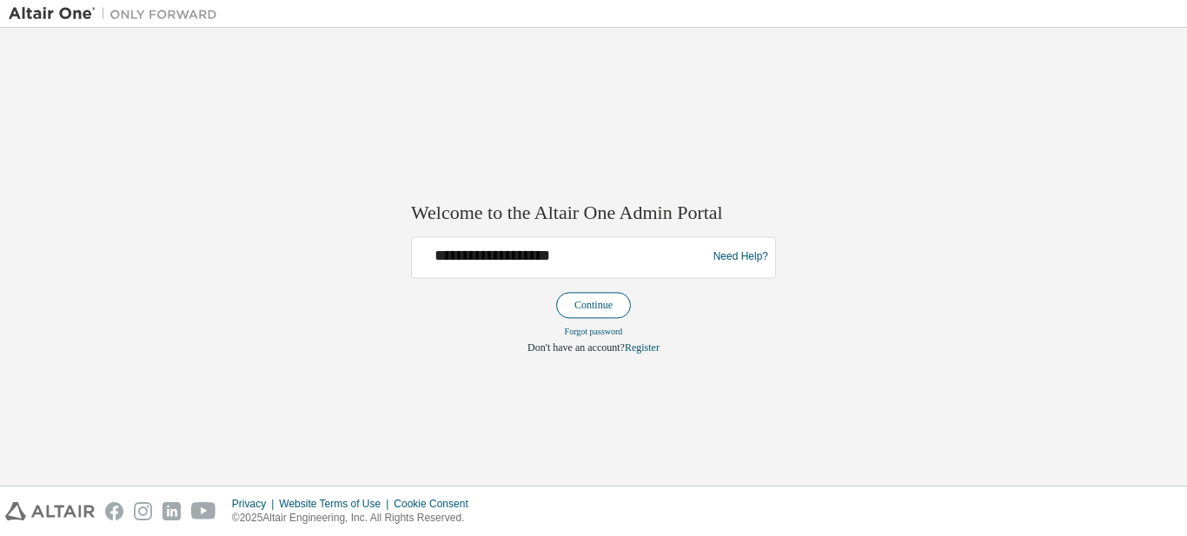
click at [577, 307] on button "Continue" at bounding box center [593, 305] width 75 height 26
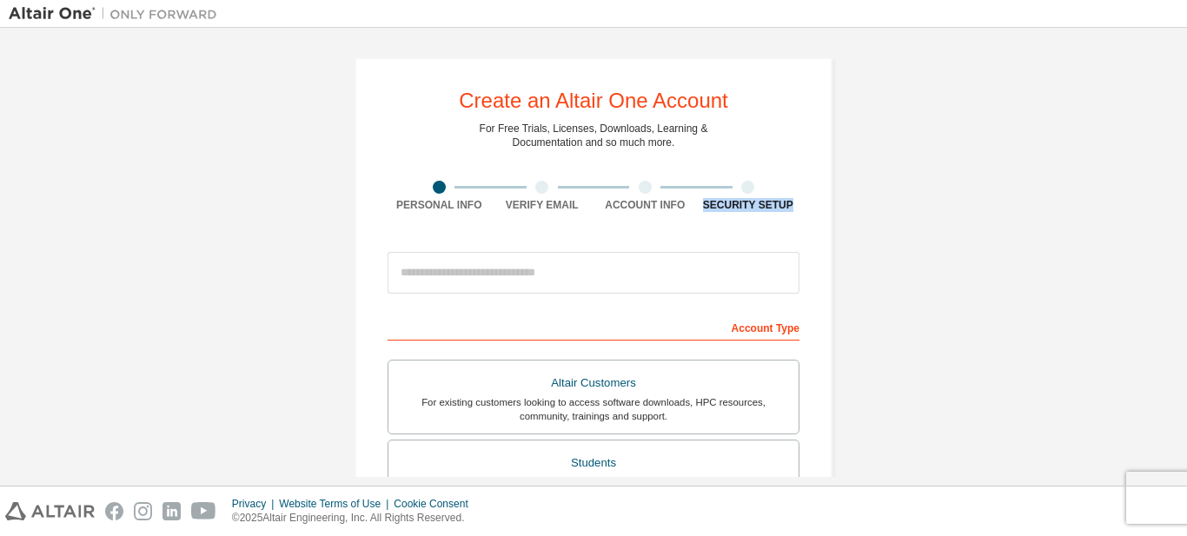
drag, startPoint x: 1187, startPoint y: 83, endPoint x: 1187, endPoint y: 258, distance: 174.7
click at [1187, 258] on div "Create an Altair One Account For Free Trials, Licenses, Downloads, Learning & D…" at bounding box center [593, 257] width 1187 height 458
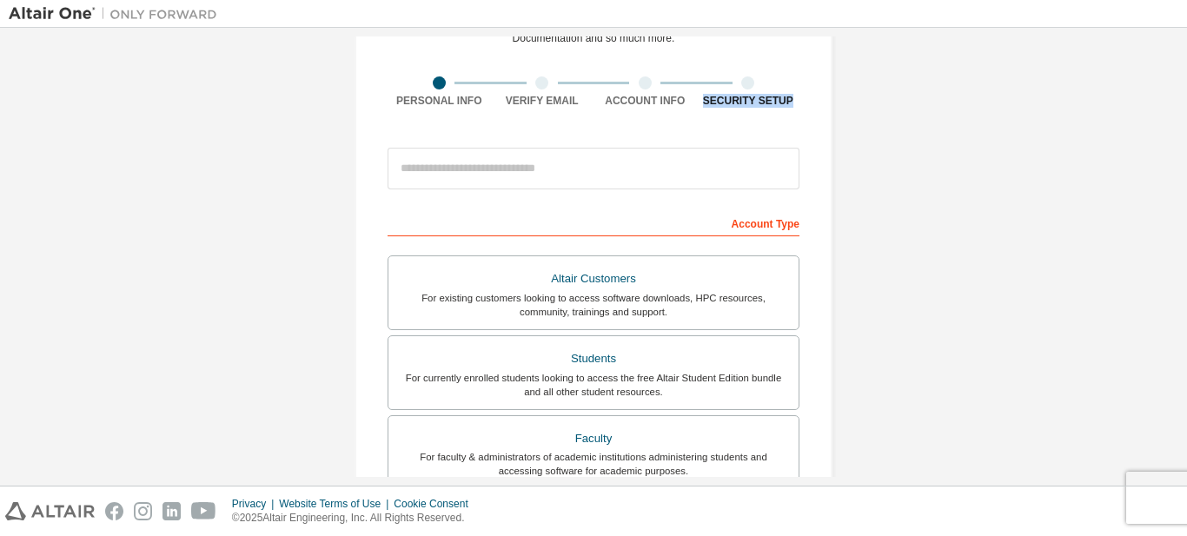
scroll to position [64, 0]
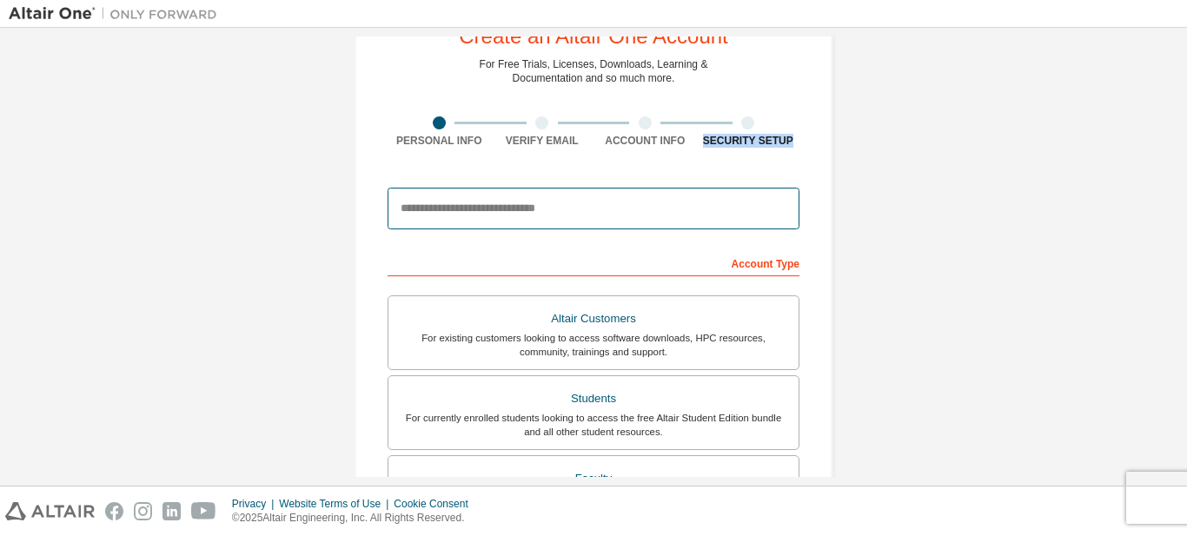
click at [582, 216] on input "email" at bounding box center [594, 209] width 412 height 42
type input "**********"
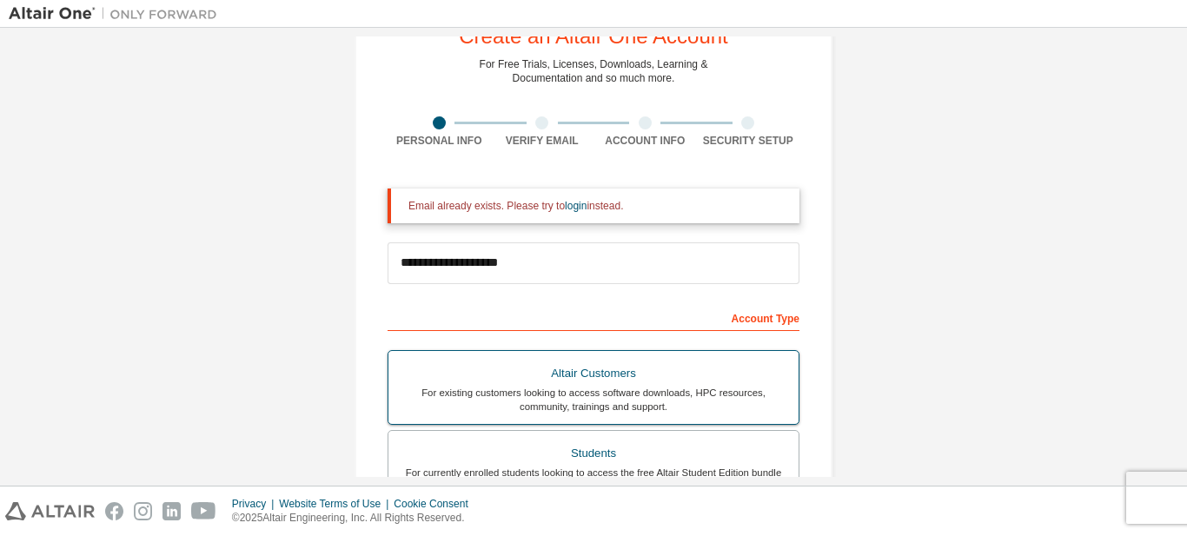
click at [611, 404] on div "For existing customers looking to access software downloads, HPC resources, com…" at bounding box center [593, 400] width 389 height 28
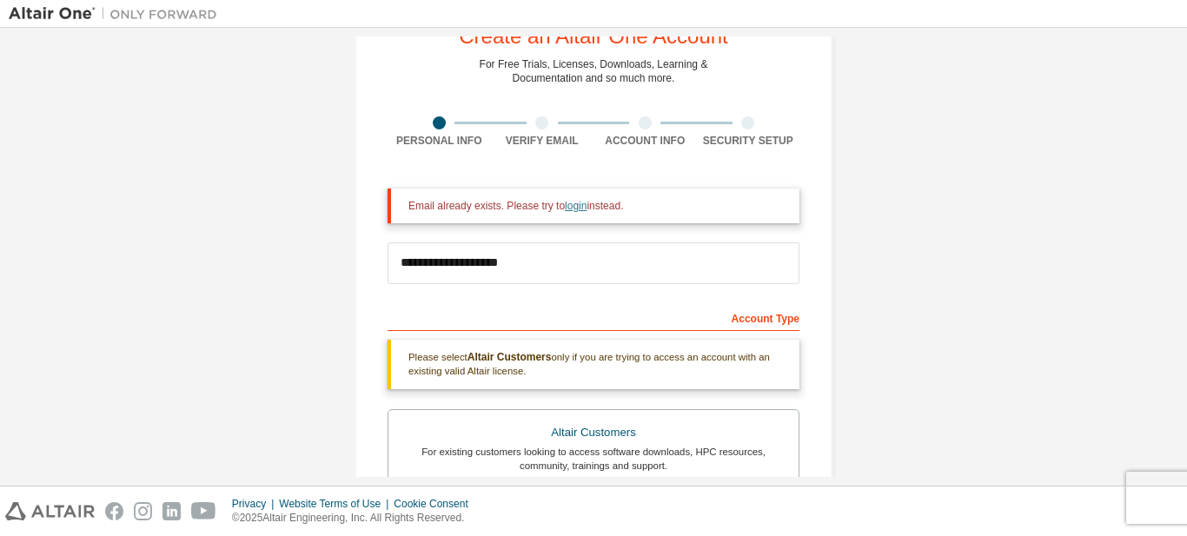
click at [569, 208] on link "login" at bounding box center [576, 206] width 22 height 12
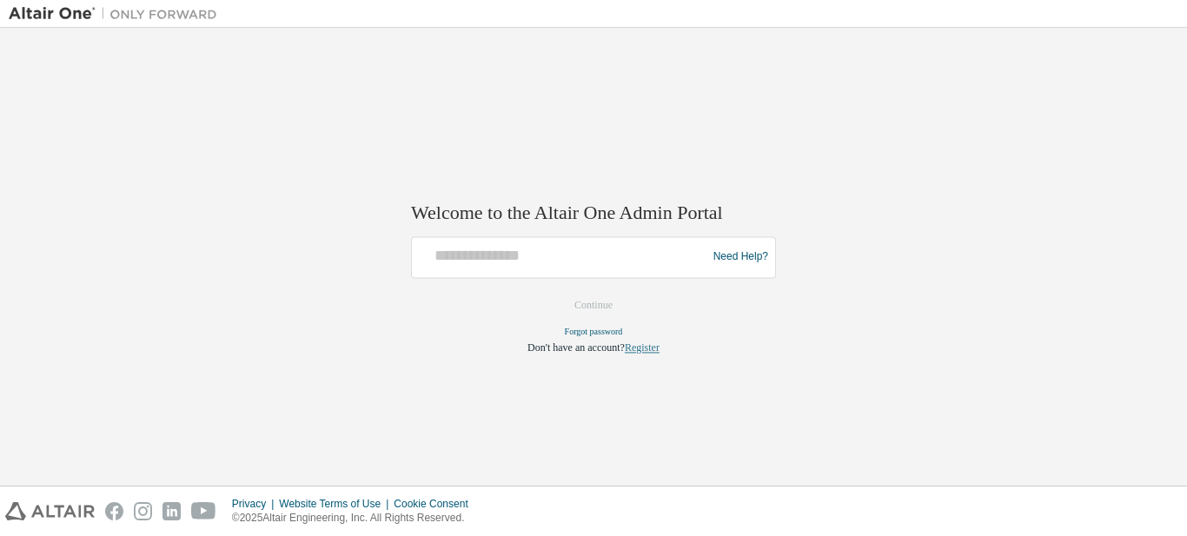
click at [640, 345] on link "Register" at bounding box center [642, 348] width 35 height 12
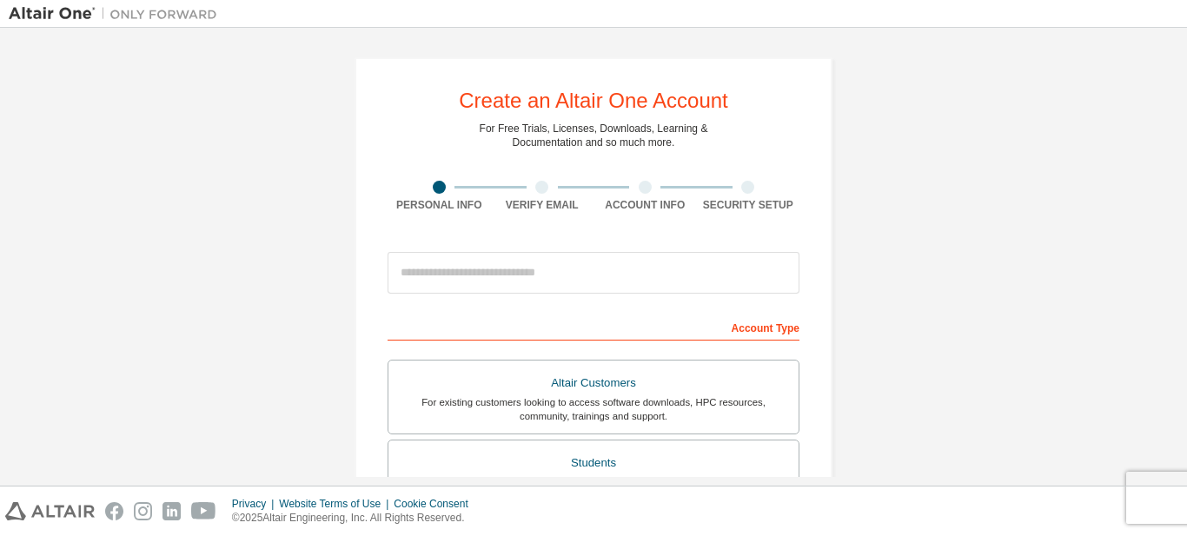
drag, startPoint x: 1184, startPoint y: 81, endPoint x: 1187, endPoint y: 150, distance: 68.7
click at [1187, 150] on div "Create an Altair One Account For Free Trials, Licenses, Downloads, Learning & D…" at bounding box center [593, 257] width 1187 height 458
drag, startPoint x: 1187, startPoint y: 150, endPoint x: 671, endPoint y: 275, distance: 530.4
click at [671, 275] on div "Create an Altair One Account For Free Trials, Licenses, Downloads, Learning & D…" at bounding box center [593, 257] width 1187 height 458
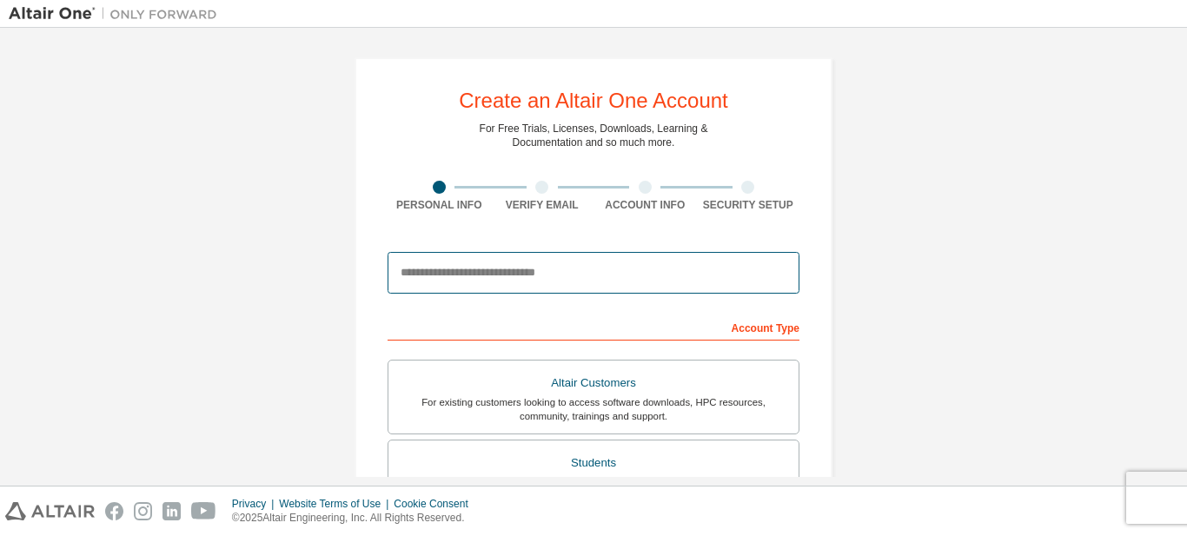
click at [671, 275] on input "email" at bounding box center [594, 273] width 412 height 42
type input "**********"
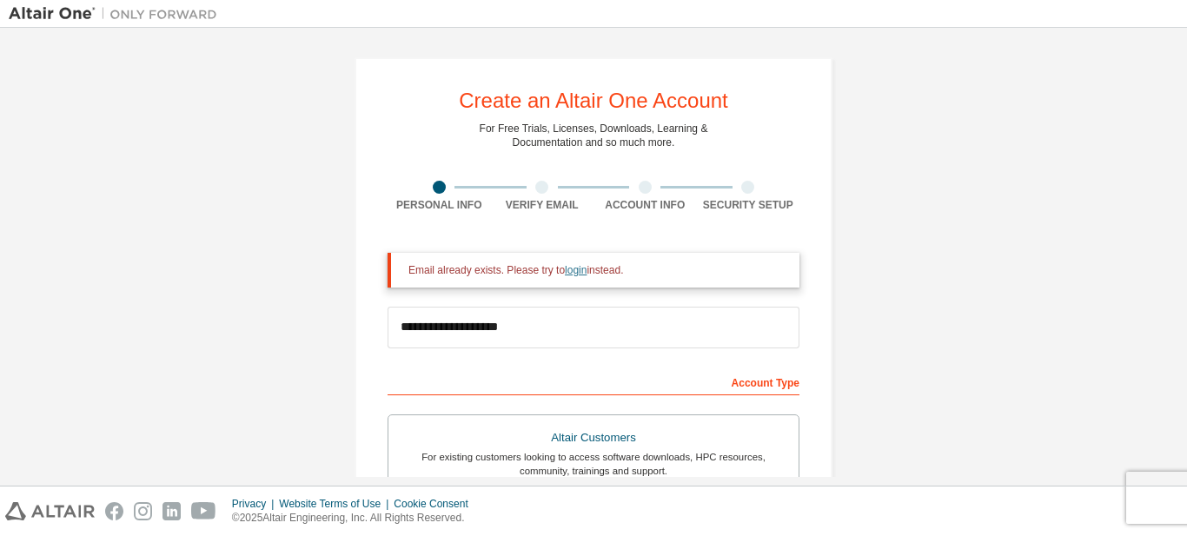
click at [567, 270] on link "login" at bounding box center [576, 270] width 22 height 12
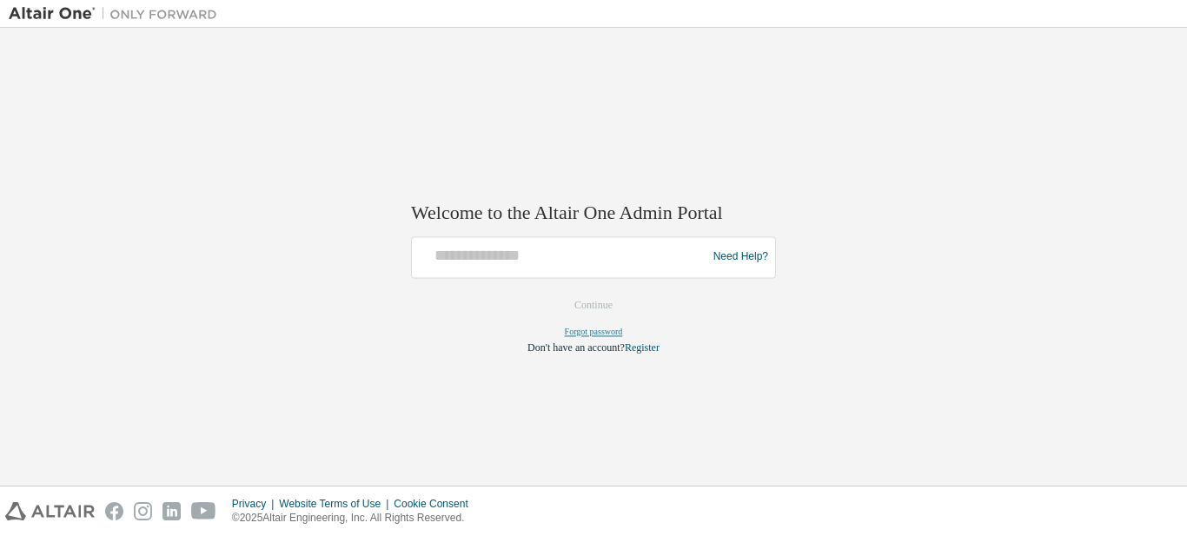
click at [595, 336] on link "Forgot password" at bounding box center [594, 332] width 58 height 10
